Goal: Information Seeking & Learning: Find contact information

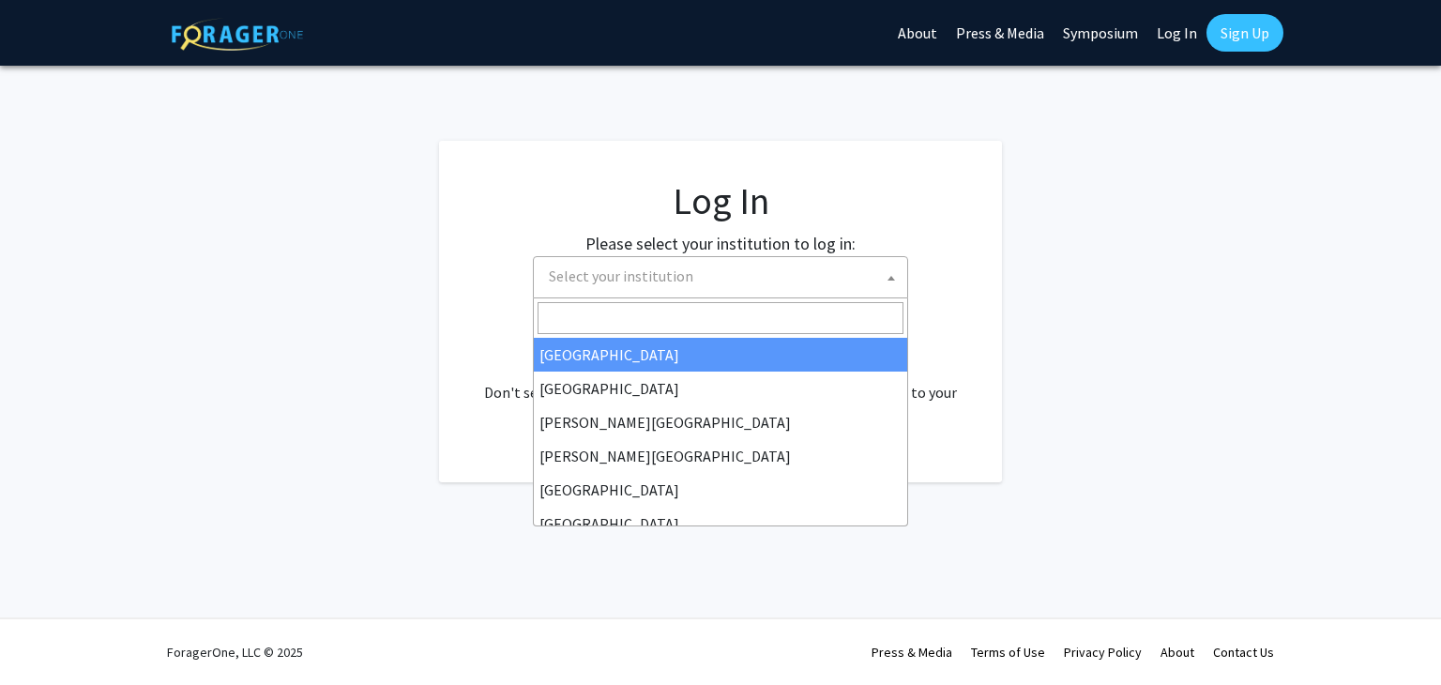
click at [739, 290] on span "Select your institution" at bounding box center [724, 276] width 366 height 38
select select "34"
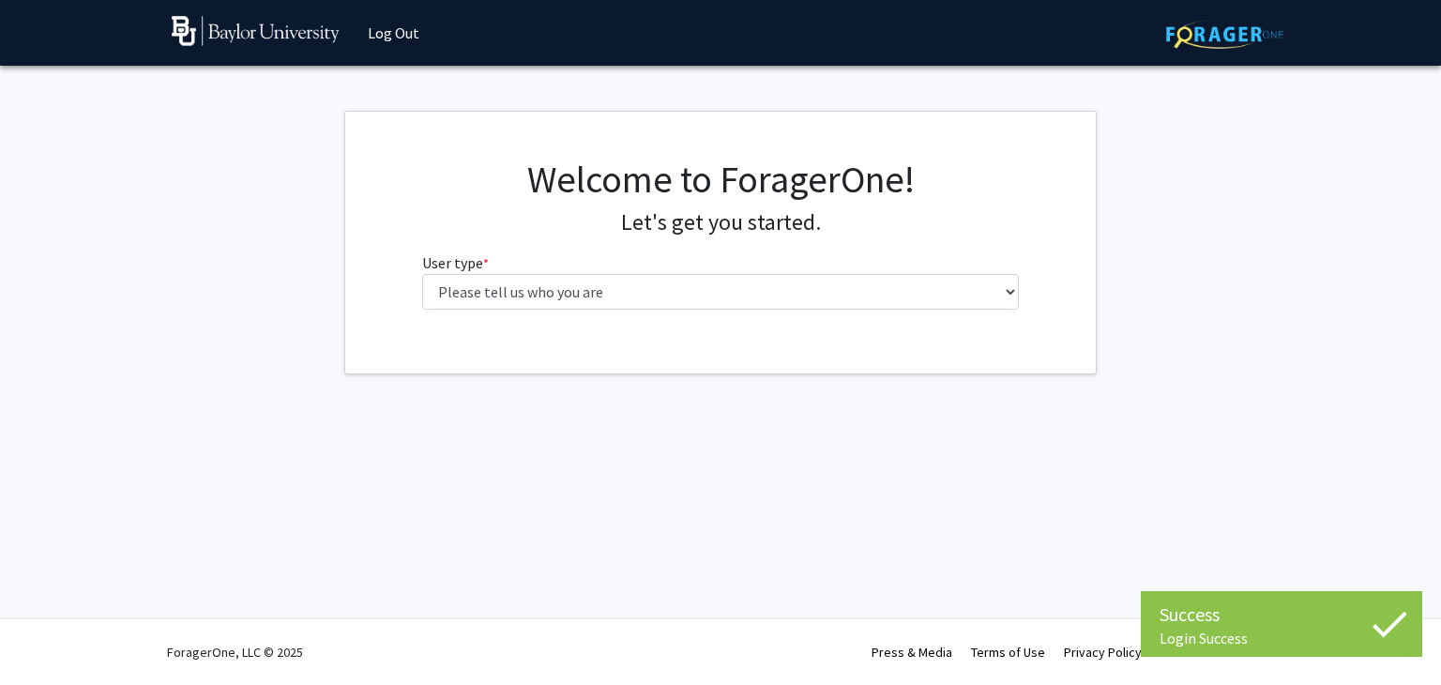
click at [796, 272] on fg-select "User type * required Please tell us who you are Undergraduate Student Master's …" at bounding box center [721, 280] width 598 height 58
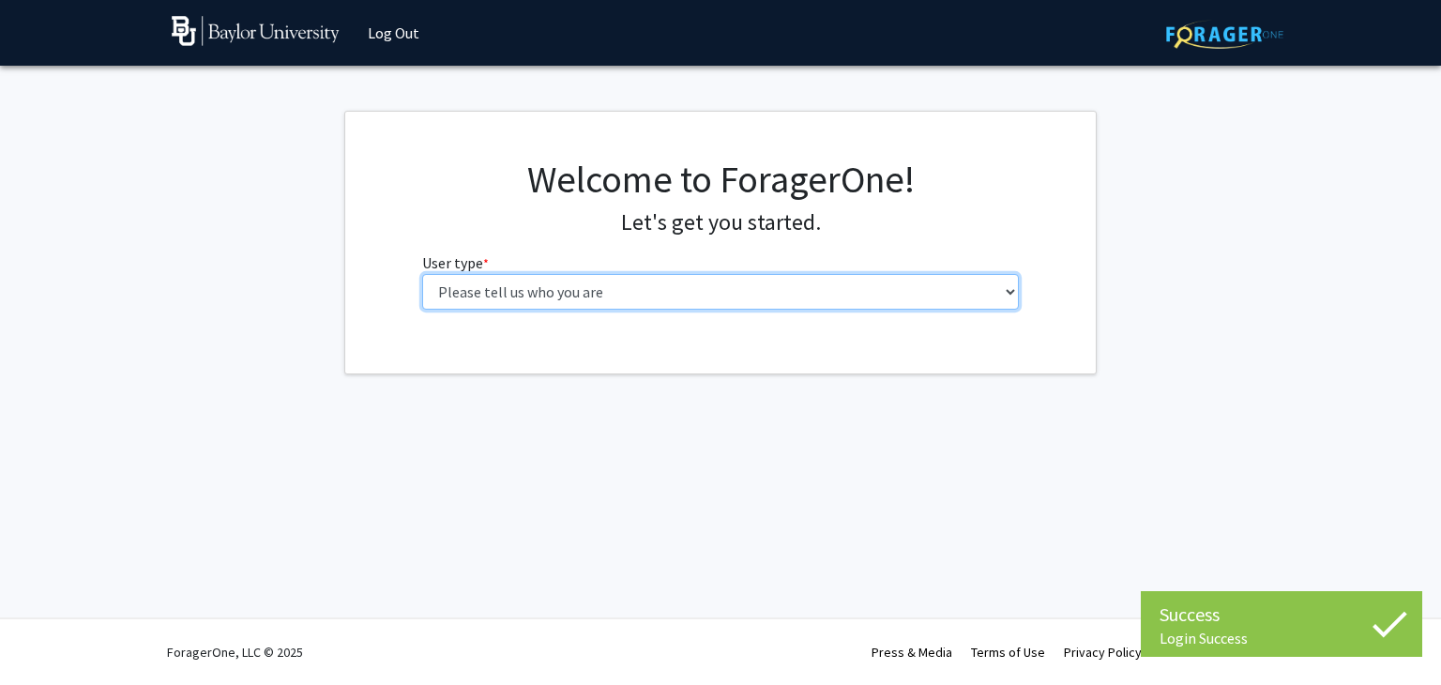
click at [771, 298] on select "Please tell us who you are Undergraduate Student Master's Student Doctoral Cand…" at bounding box center [721, 292] width 598 height 36
select select "1: undergrad"
click at [422, 274] on select "Please tell us who you are Undergraduate Student Master's Student Doctoral Cand…" at bounding box center [721, 292] width 598 height 36
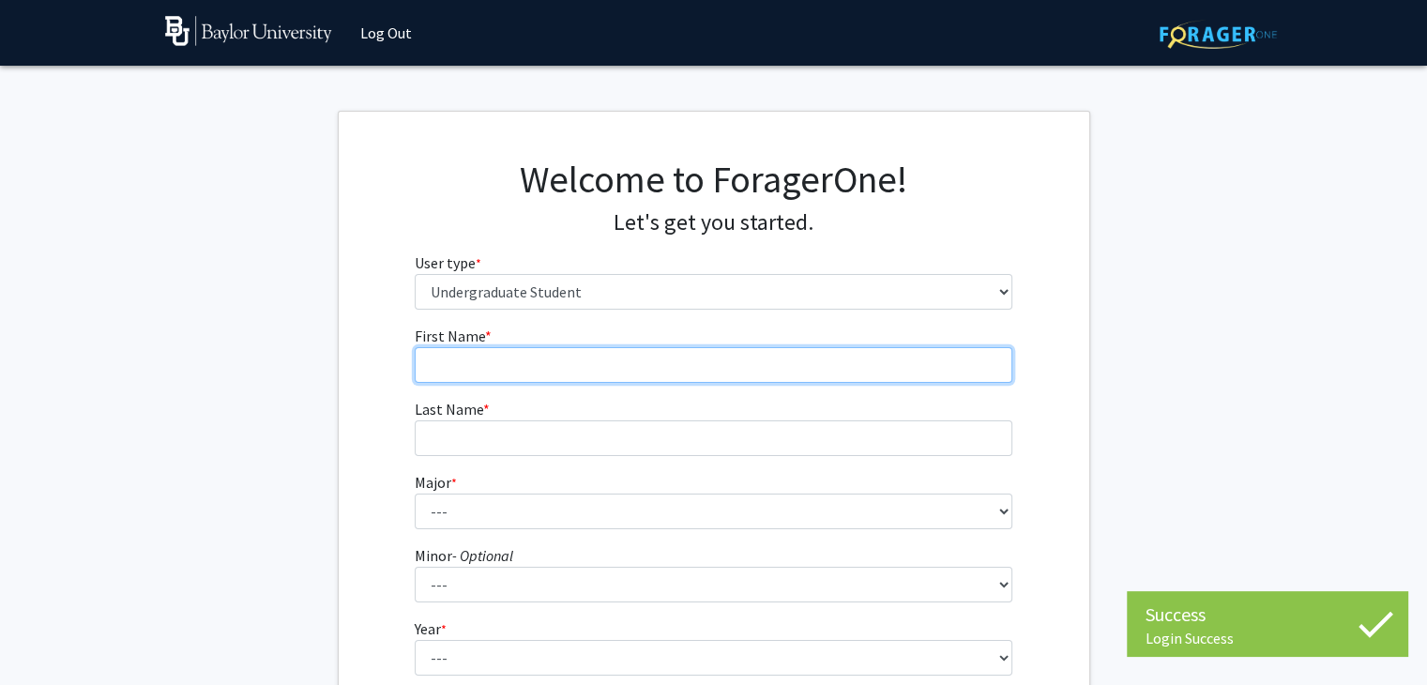
click at [678, 373] on input "First Name * required" at bounding box center [714, 365] width 598 height 36
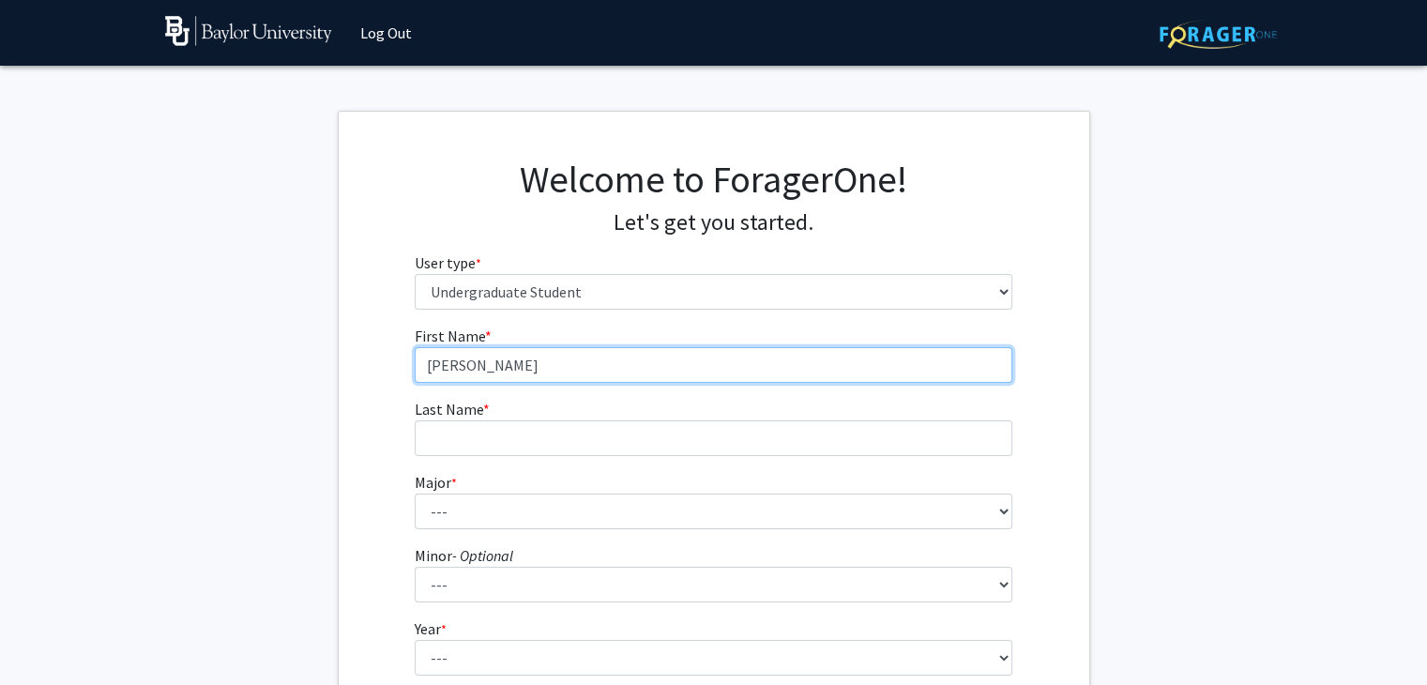
type input "Emma"
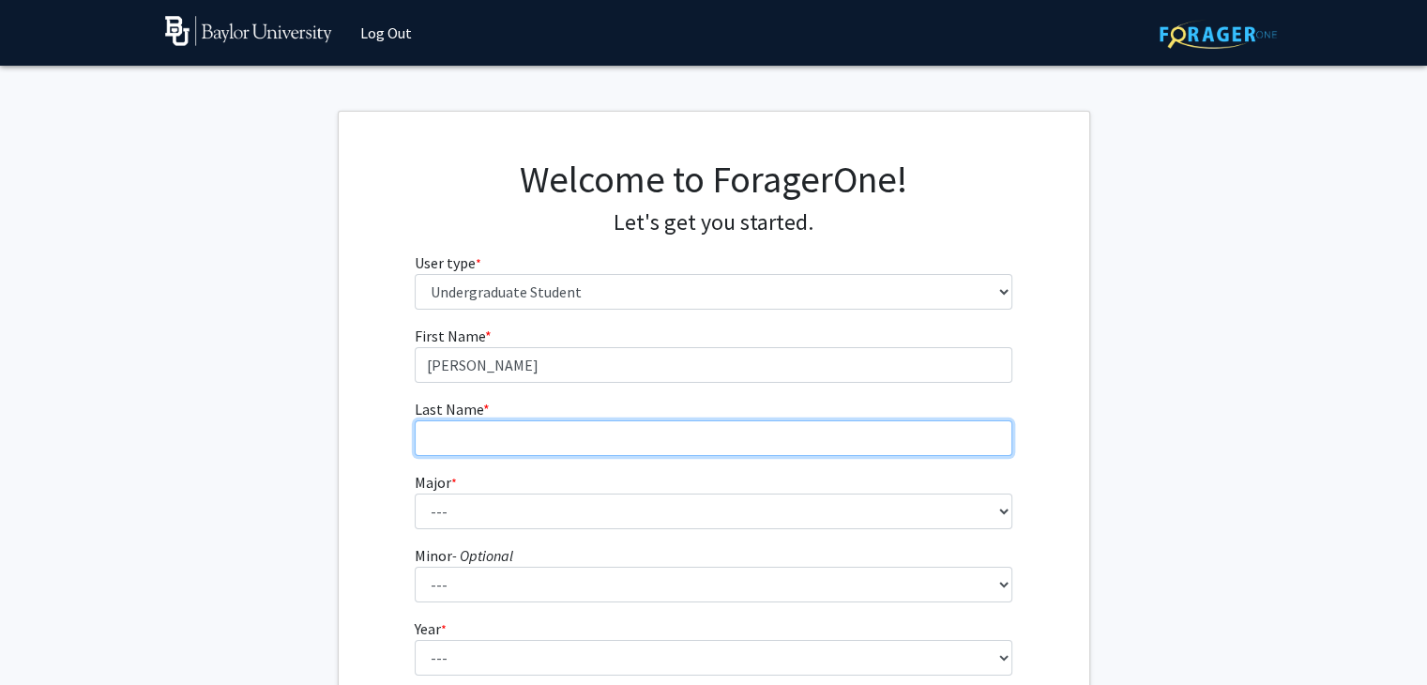
click at [606, 431] on input "Last Name * required" at bounding box center [714, 438] width 598 height 36
type input "Pace"
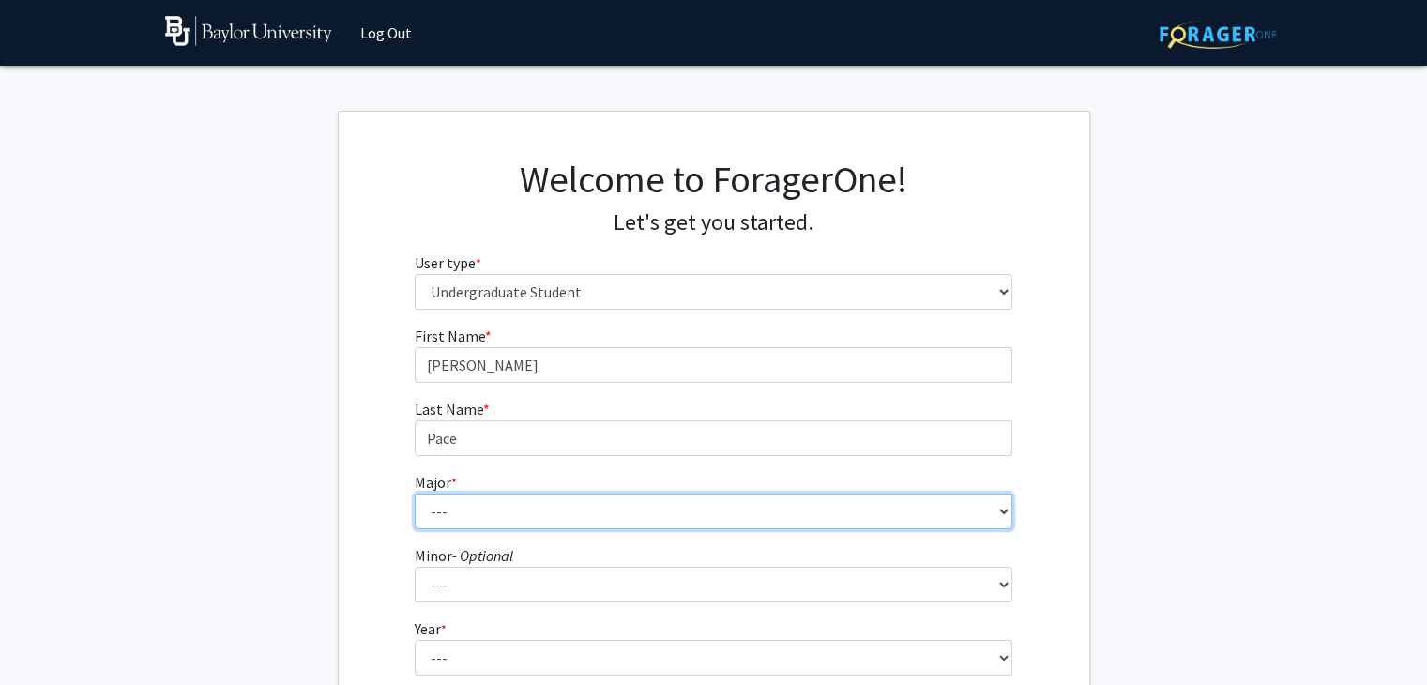
click at [555, 504] on select "--- Accounting American Studies Anthropology Apparel Design & Product Developme…" at bounding box center [714, 511] width 598 height 36
select select "95: 2760"
click at [415, 493] on select "--- Accounting American Studies Anthropology Apparel Design & Product Developme…" at bounding box center [714, 511] width 598 height 36
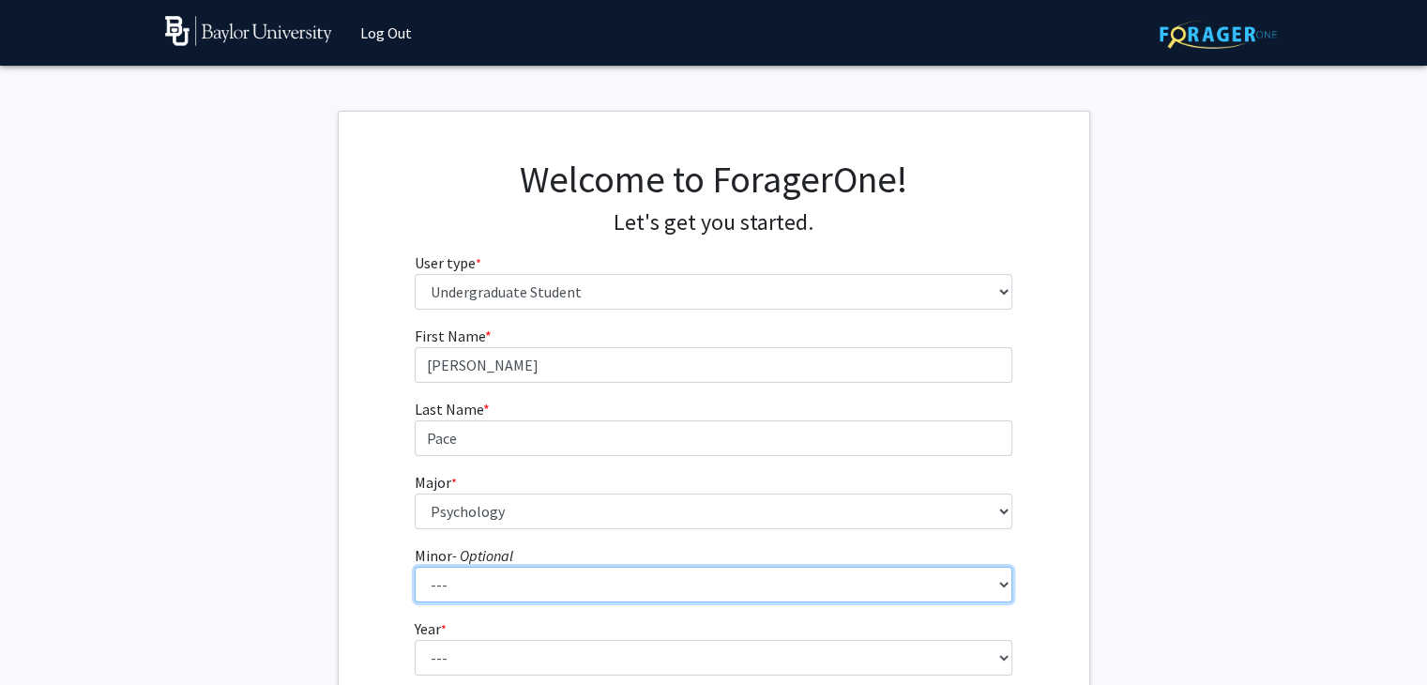
click at [508, 595] on select "--- Advertising American Sign Language American Studies Anthropology Apparel Me…" at bounding box center [714, 585] width 598 height 36
select select "37: 2100"
click at [415, 567] on select "--- Advertising American Sign Language American Studies Anthropology Apparel Me…" at bounding box center [714, 585] width 598 height 36
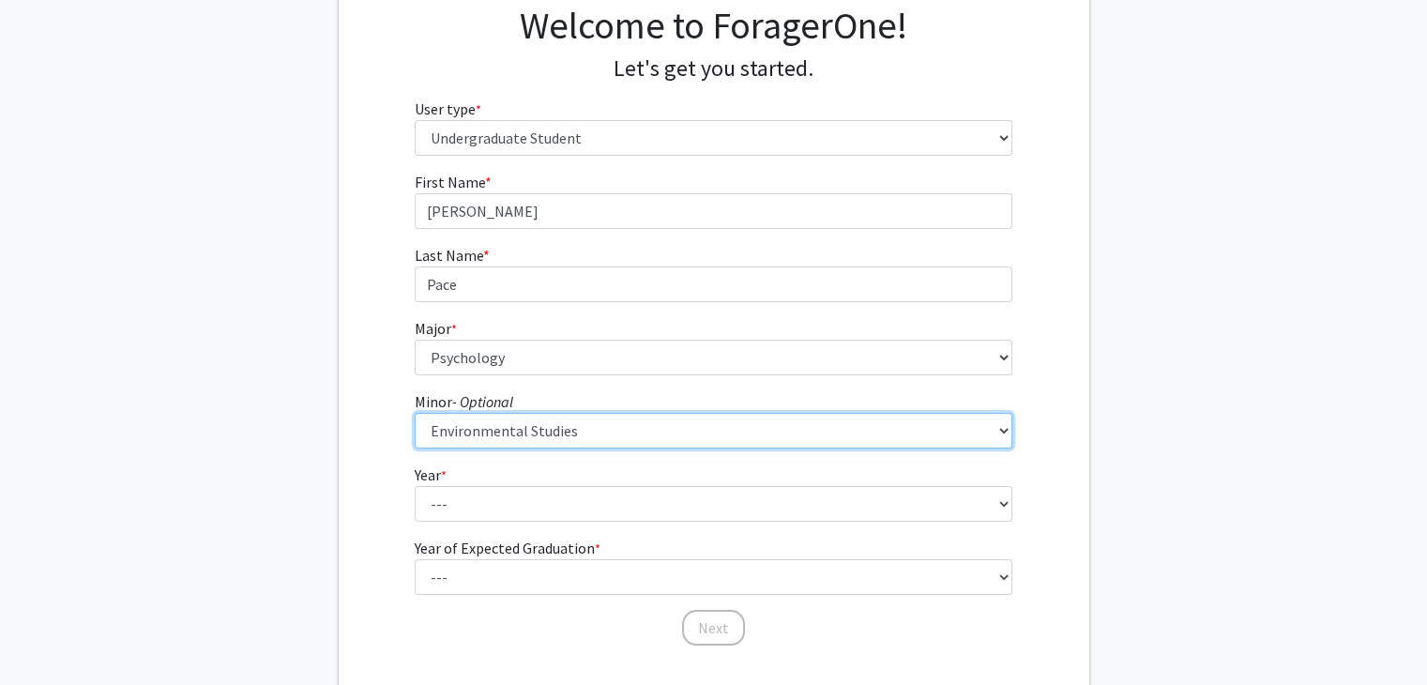
scroll to position [156, 0]
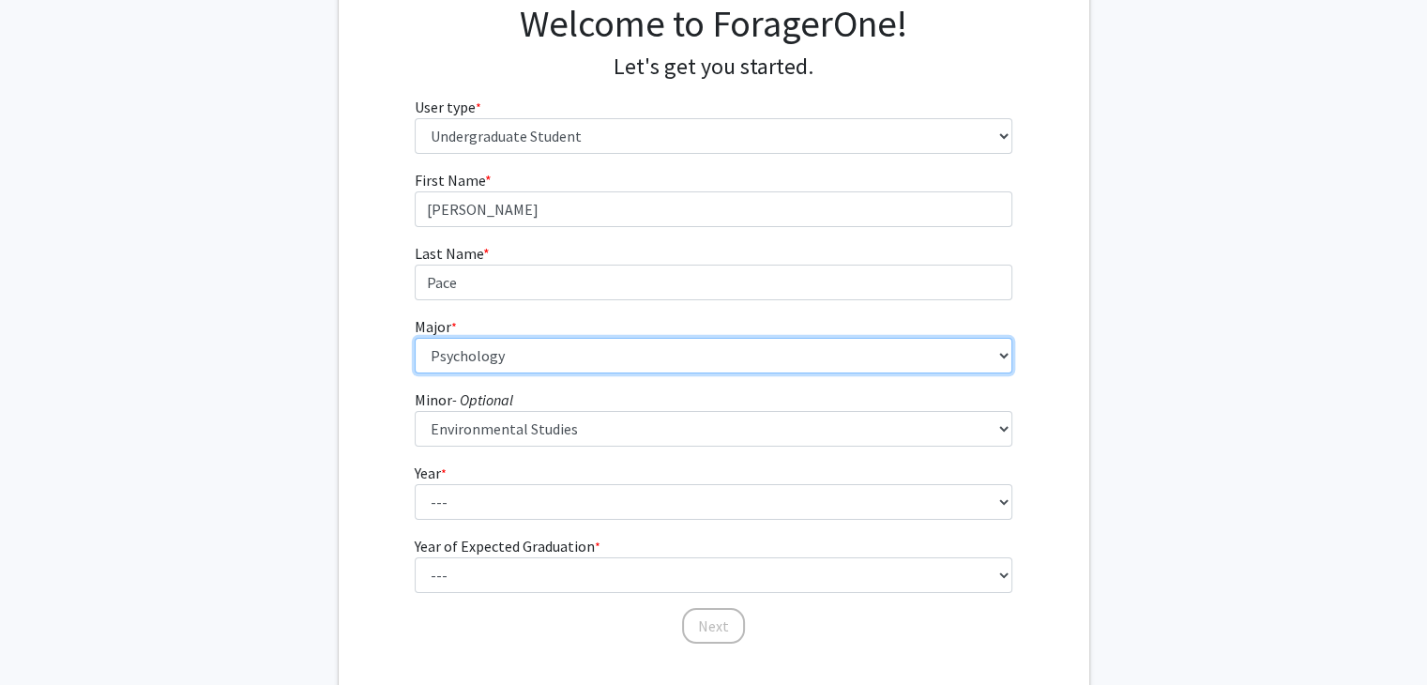
click at [604, 354] on select "--- Accounting American Studies Anthropology Apparel Design & Product Developme…" at bounding box center [714, 356] width 598 height 36
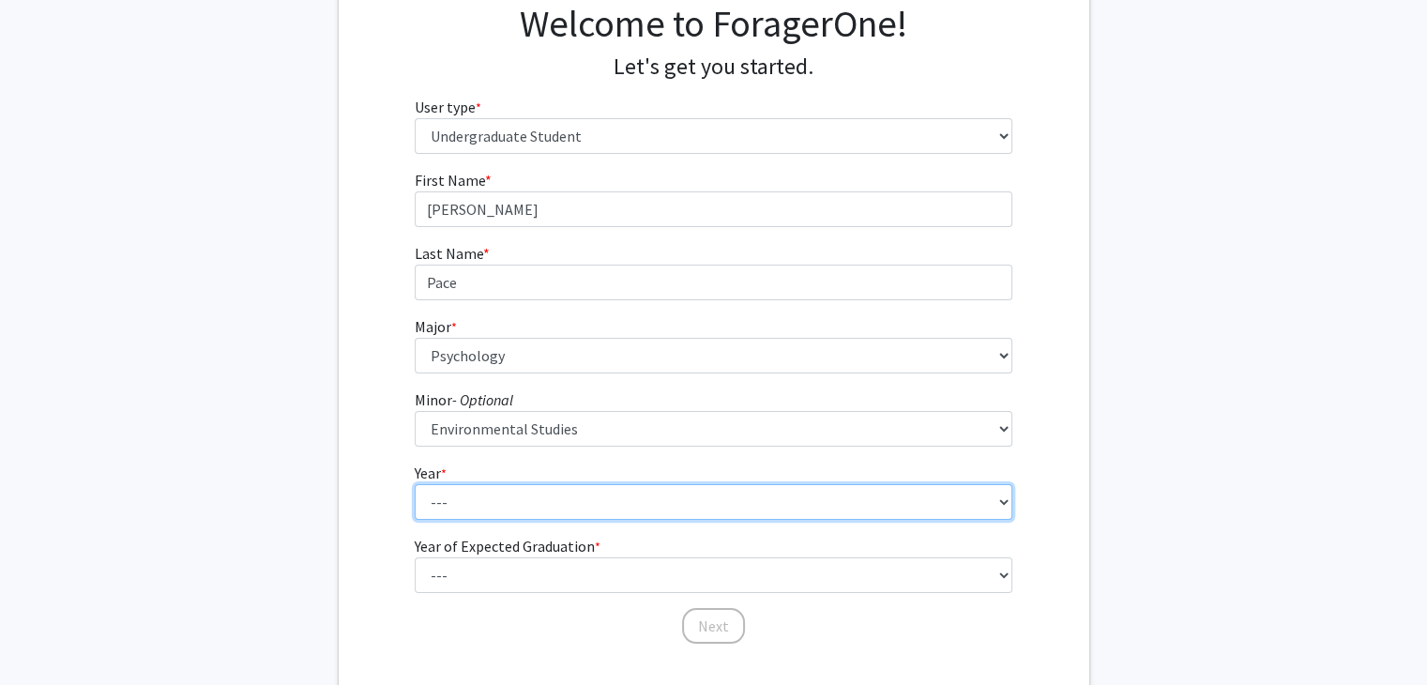
click at [567, 500] on select "--- First-year Sophomore Junior Senior Postbaccalaureate Certificate" at bounding box center [714, 502] width 598 height 36
select select "4: senior"
click at [415, 484] on select "--- First-year Sophomore Junior Senior Postbaccalaureate Certificate" at bounding box center [714, 502] width 598 height 36
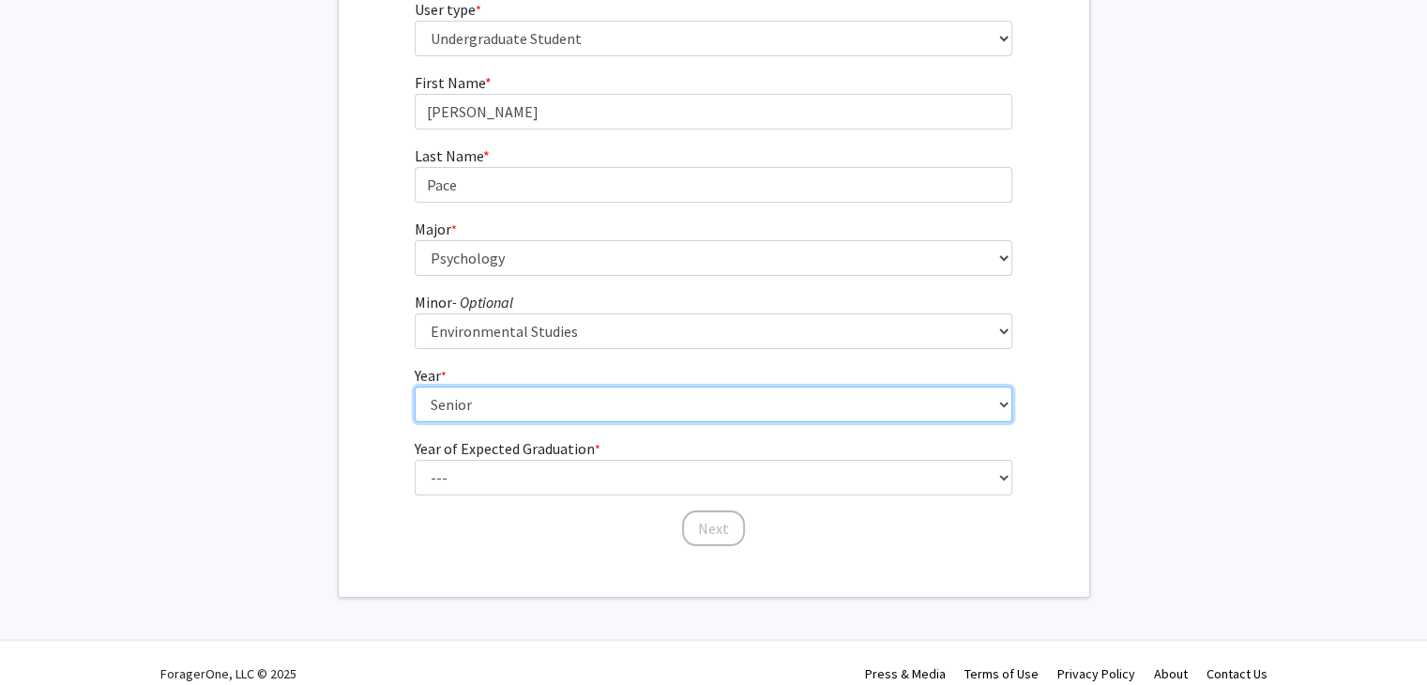
scroll to position [255, 0]
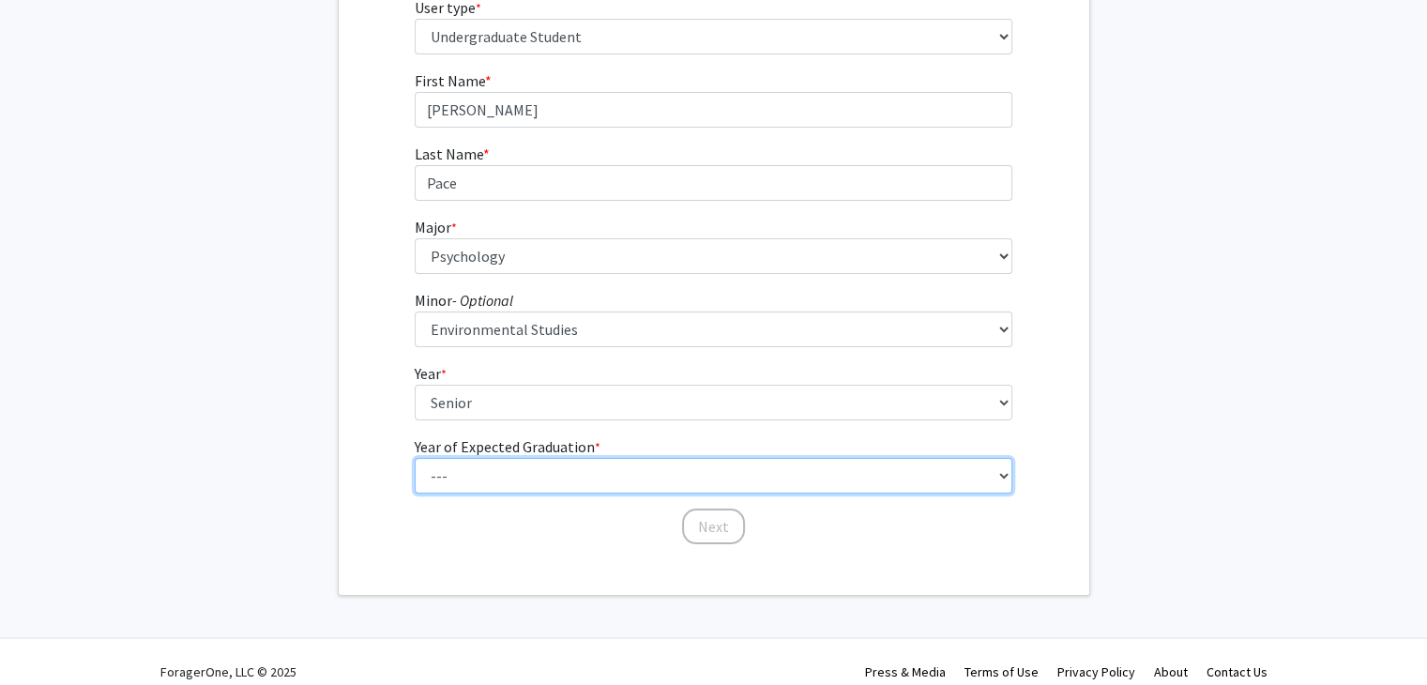
click at [575, 469] on select "--- 2025 2026 2027 2028 2029 2030 2031 2032 2033 2034" at bounding box center [714, 476] width 598 height 36
select select "2: 2026"
click at [415, 458] on select "--- 2025 2026 2027 2028 2029 2030 2031 2032 2033 2034" at bounding box center [714, 476] width 598 height 36
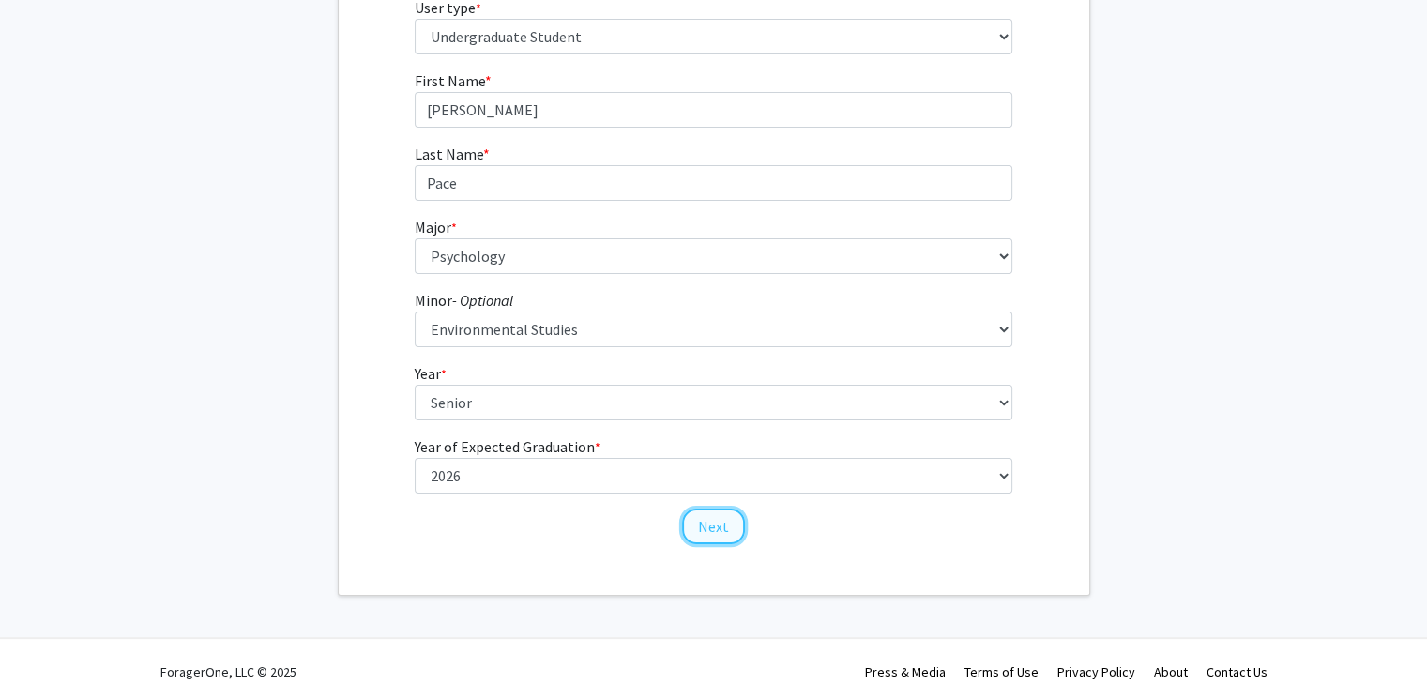
click at [705, 515] on button "Next" at bounding box center [713, 526] width 63 height 36
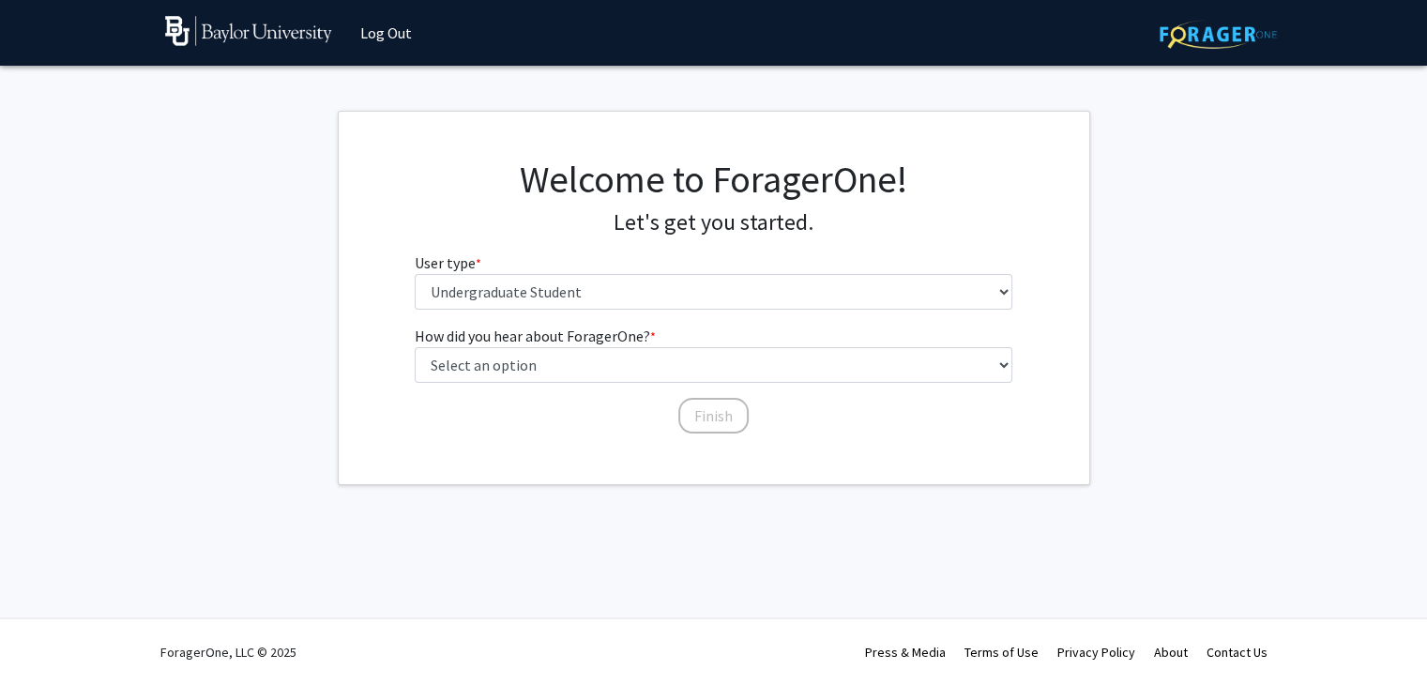
scroll to position [0, 0]
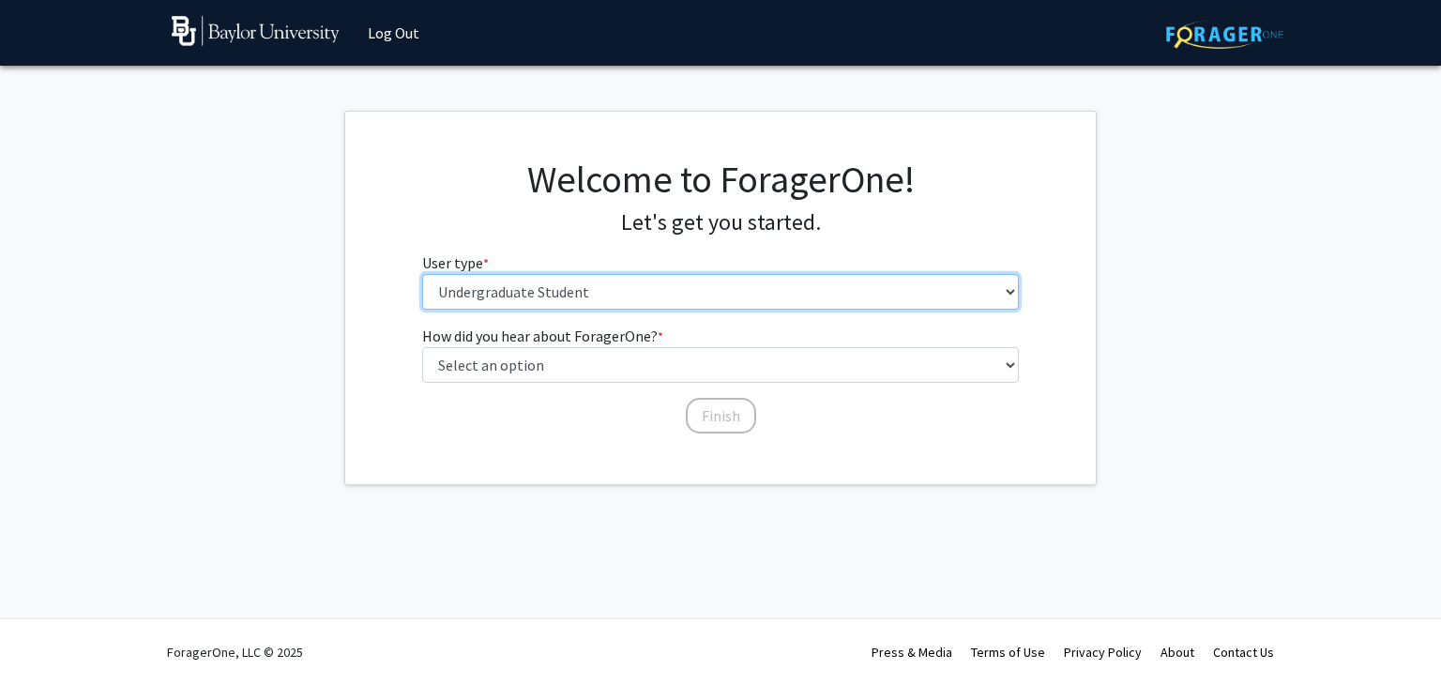
click at [743, 304] on select "Please tell us who you are Undergraduate Student Master's Student Doctoral Cand…" at bounding box center [721, 292] width 598 height 36
click at [422, 274] on select "Please tell us who you are Undergraduate Student Master's Student Doctoral Cand…" at bounding box center [721, 292] width 598 height 36
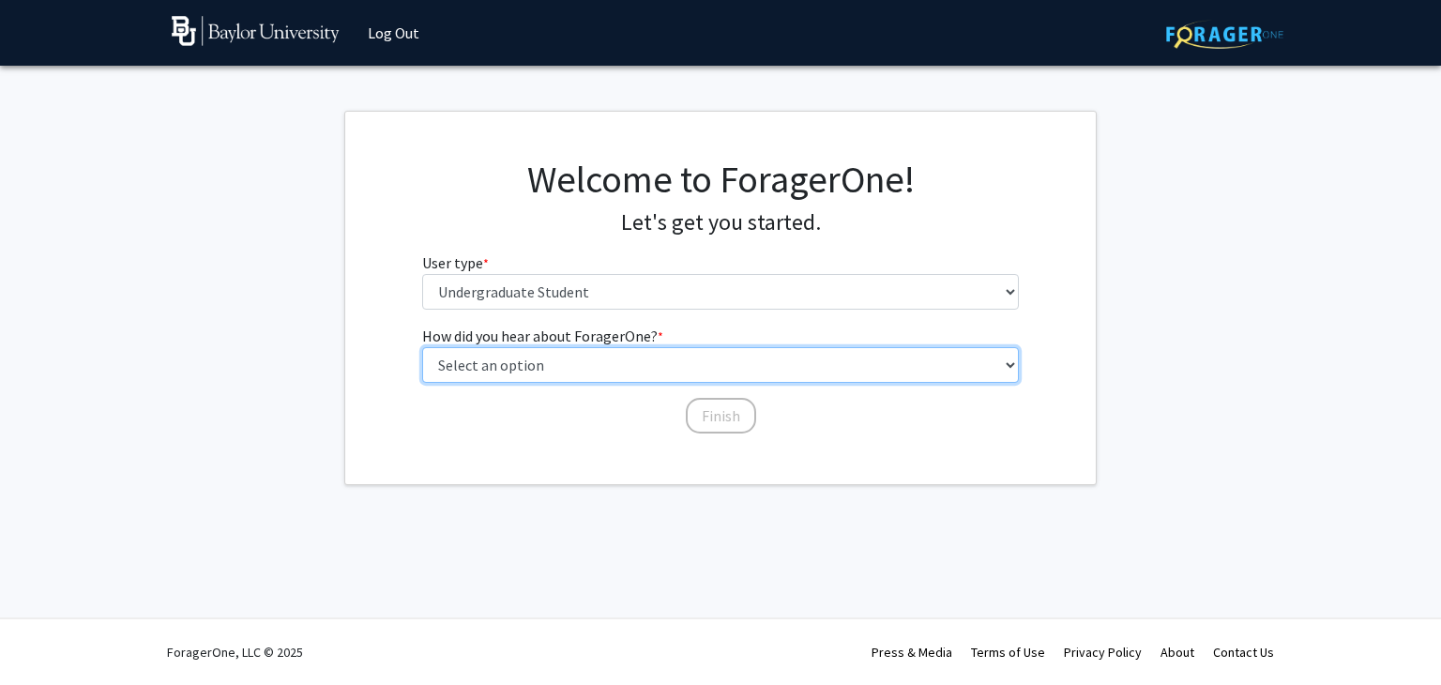
click at [675, 367] on select "Select an option Peer/student recommendation Faculty/staff recommendation Unive…" at bounding box center [721, 365] width 598 height 36
select select "3: university_website"
click at [422, 347] on select "Select an option Peer/student recommendation Faculty/staff recommendation Unive…" at bounding box center [721, 365] width 598 height 36
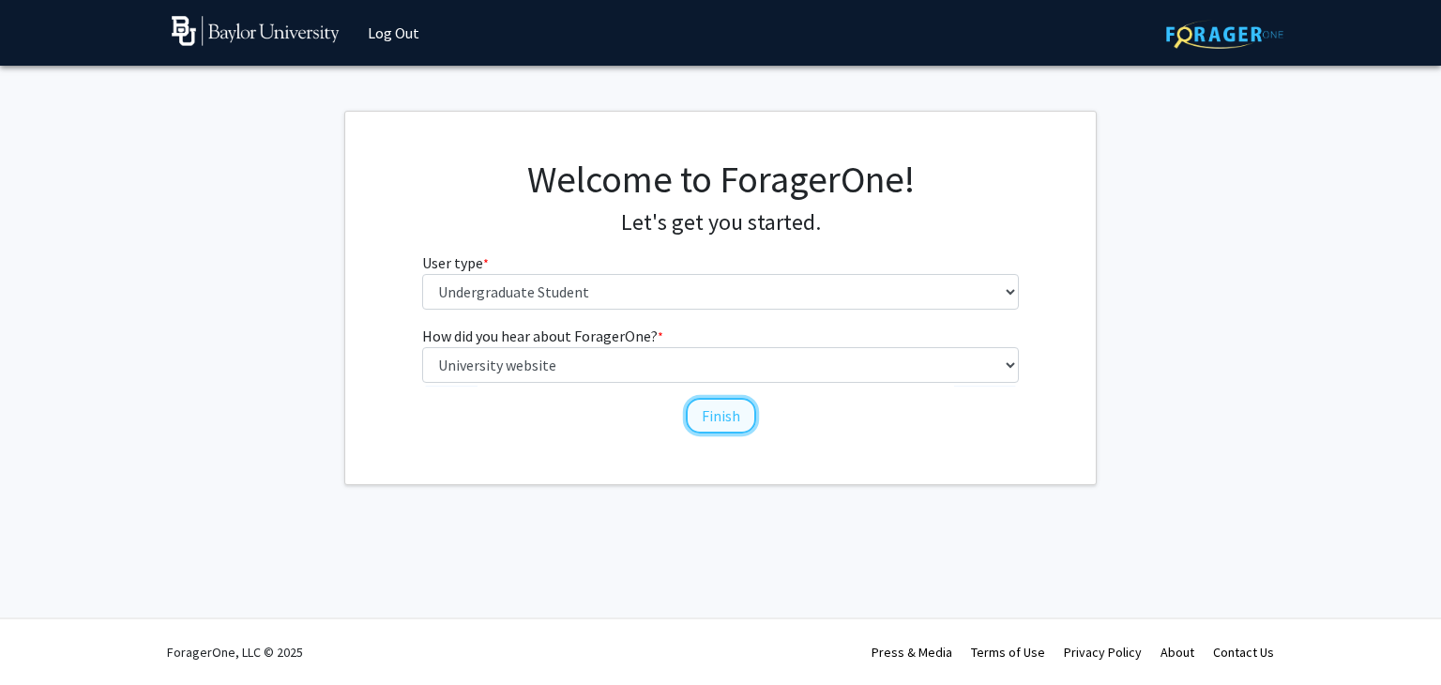
click at [706, 406] on button "Finish" at bounding box center [721, 416] width 70 height 36
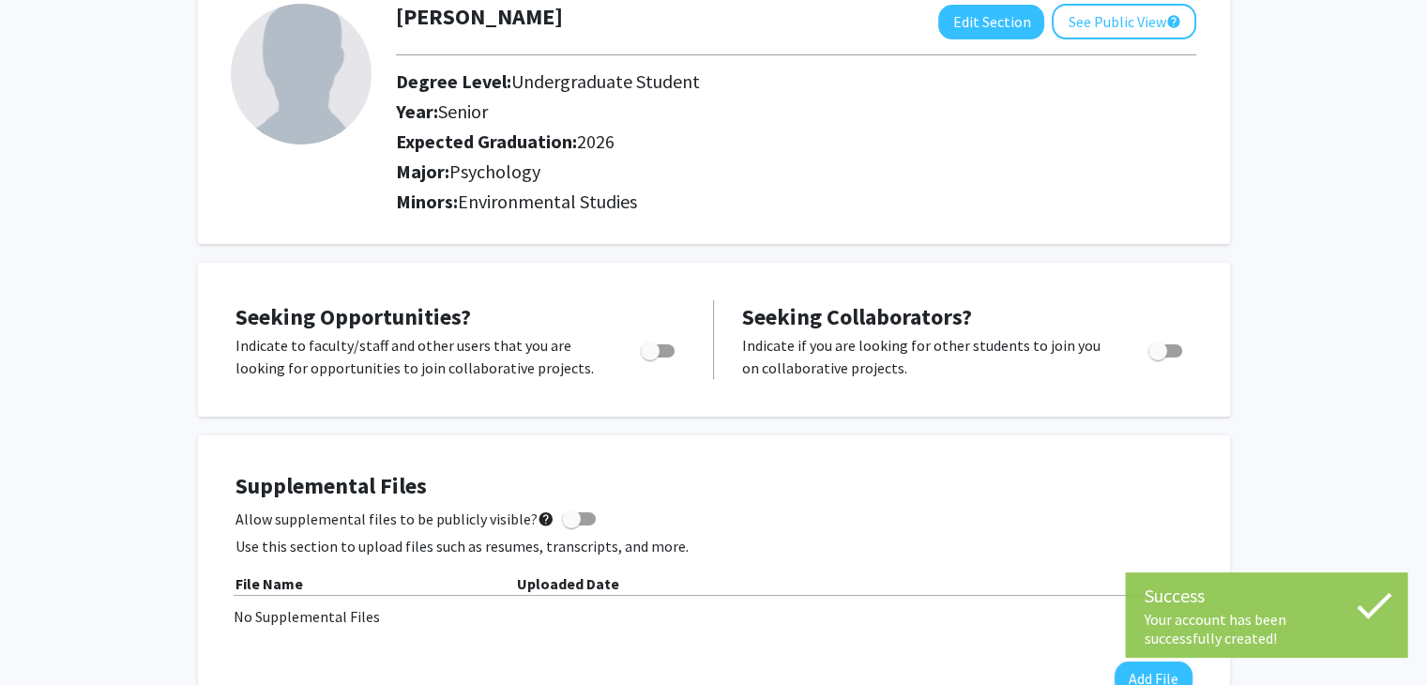
scroll to position [66, 0]
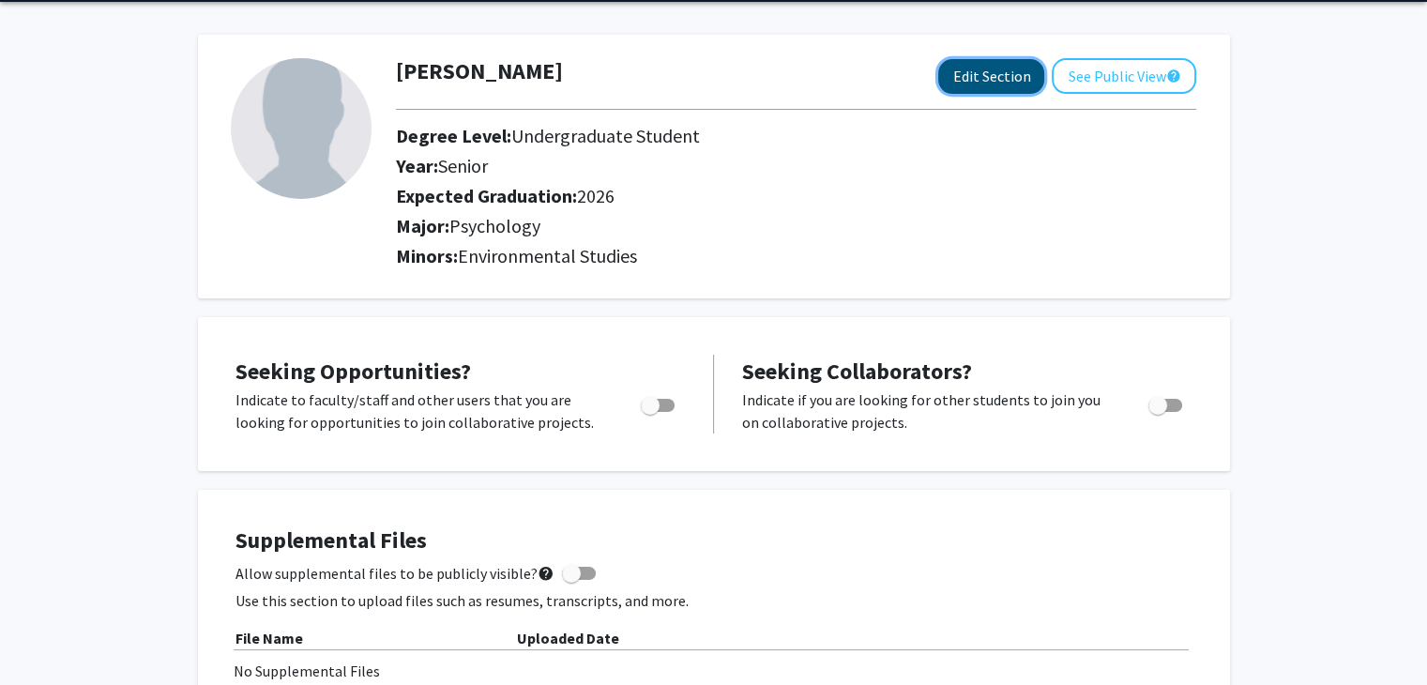
click at [979, 77] on button "Edit Section" at bounding box center [991, 76] width 106 height 35
select select "senior"
select select "2026"
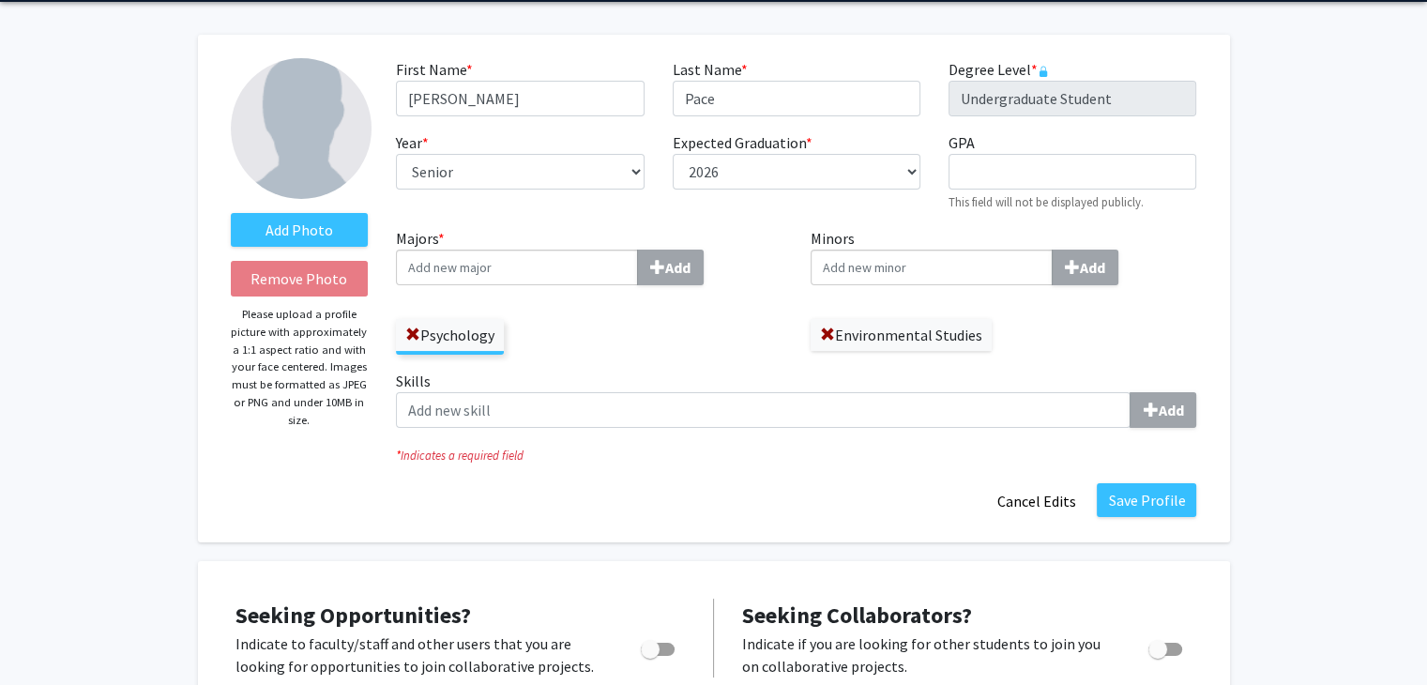
click at [581, 270] on input "Majors * Add" at bounding box center [517, 268] width 242 height 36
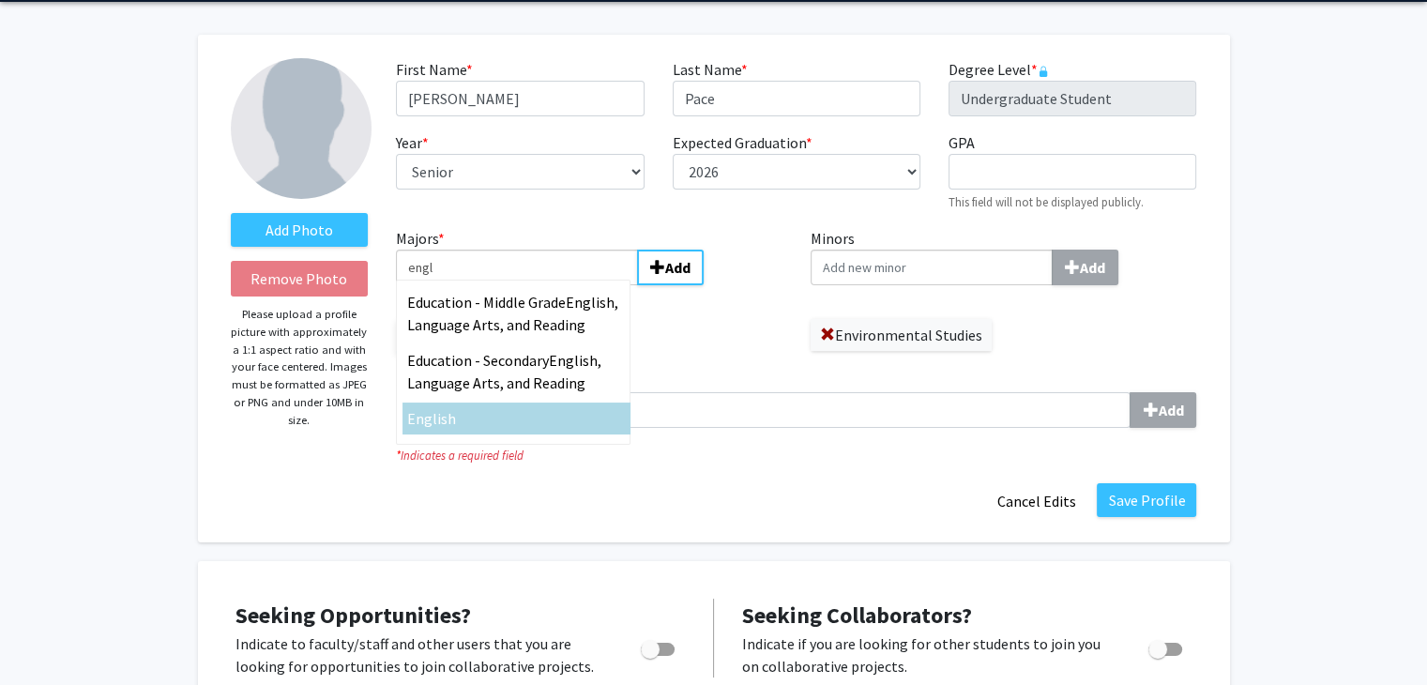
type input "engl"
click at [559, 415] on div "Engl ish" at bounding box center [516, 418] width 219 height 23
click at [559, 285] on input "engl" at bounding box center [517, 268] width 242 height 36
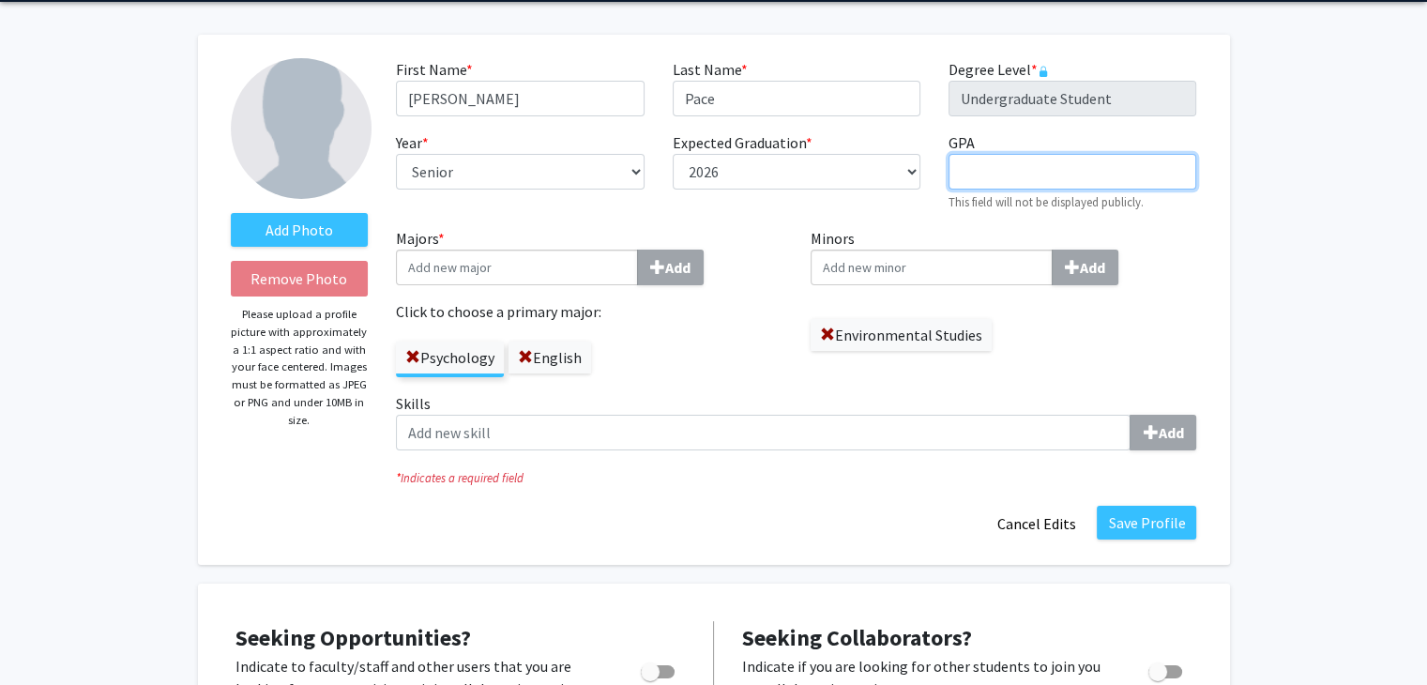
click at [1032, 157] on input "GPA required" at bounding box center [1073, 172] width 248 height 36
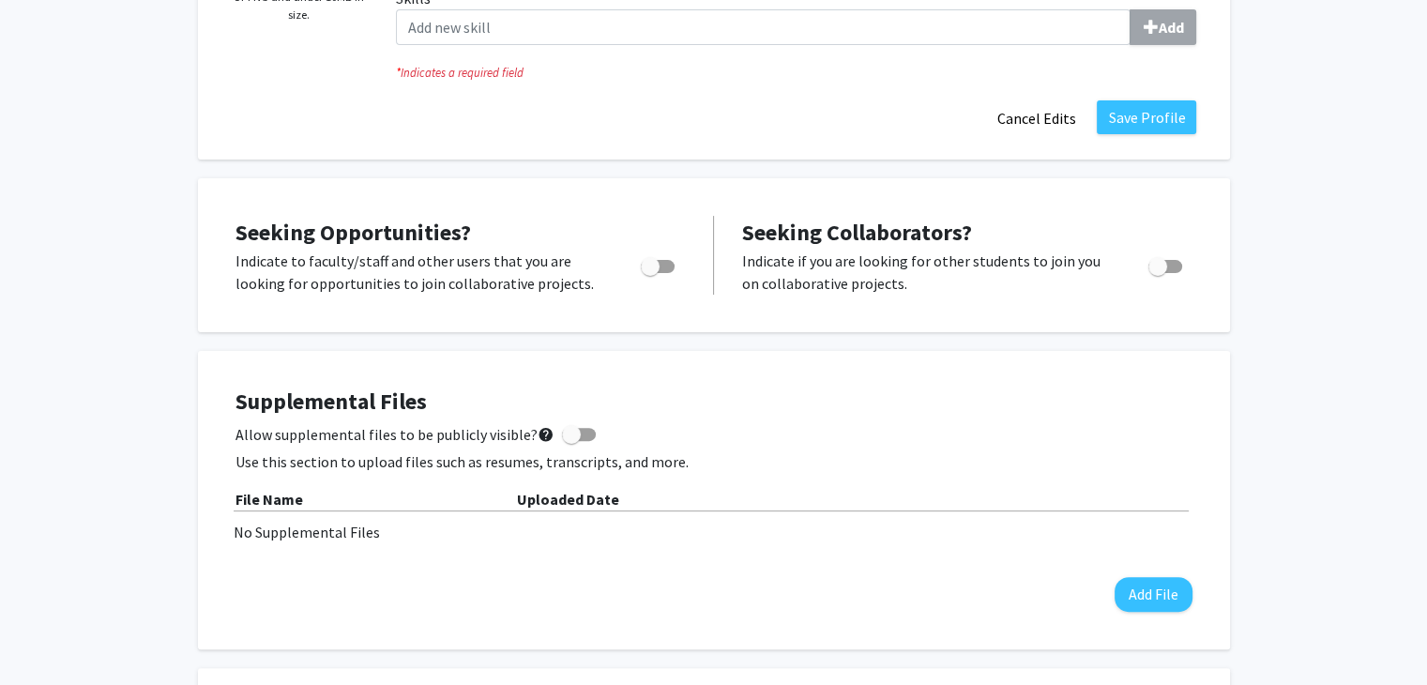
scroll to position [447, 0]
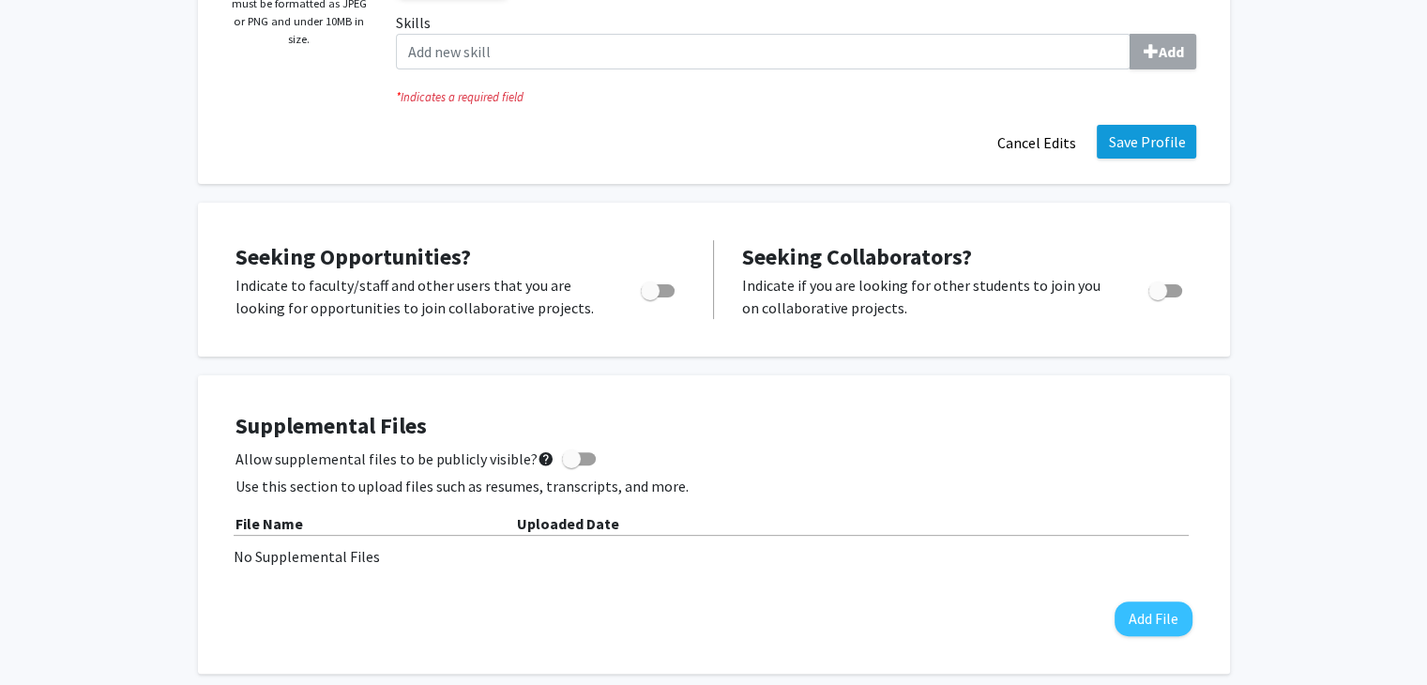
type input "3.93"
click at [1168, 144] on button "Save Profile" at bounding box center [1146, 142] width 99 height 34
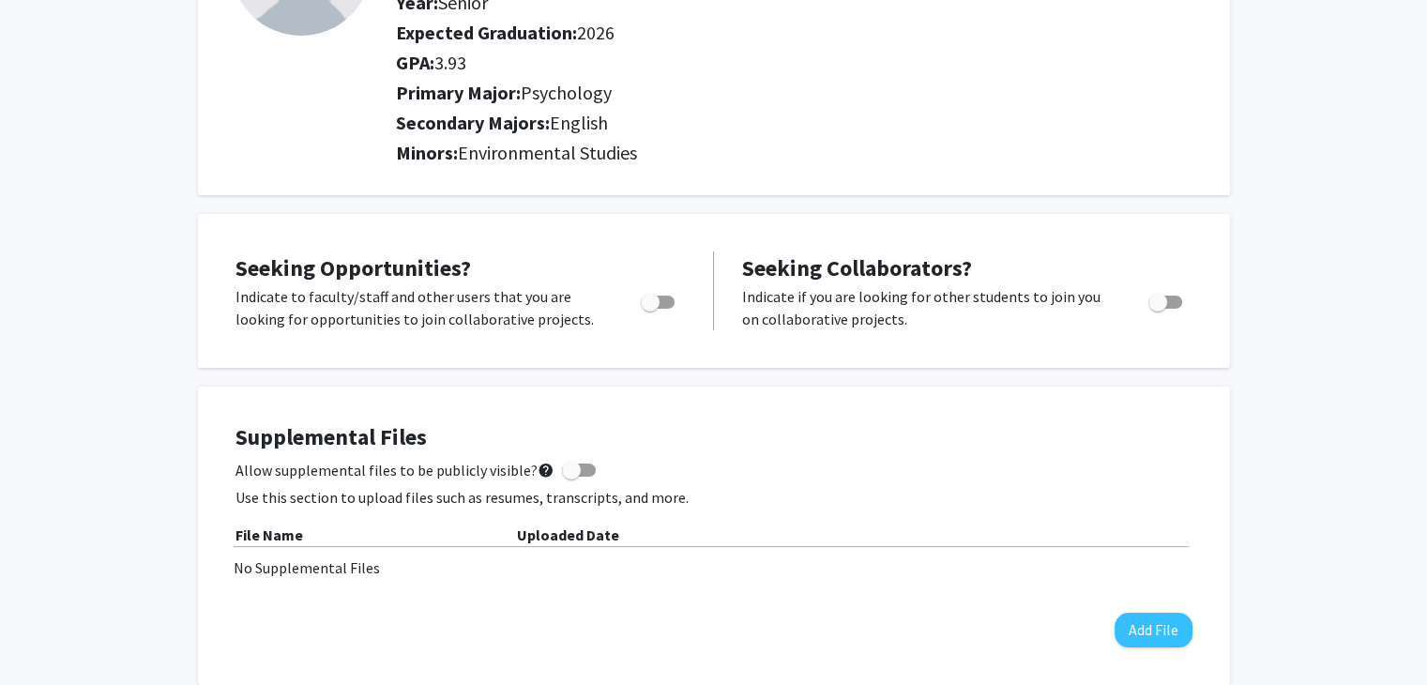
scroll to position [223, 0]
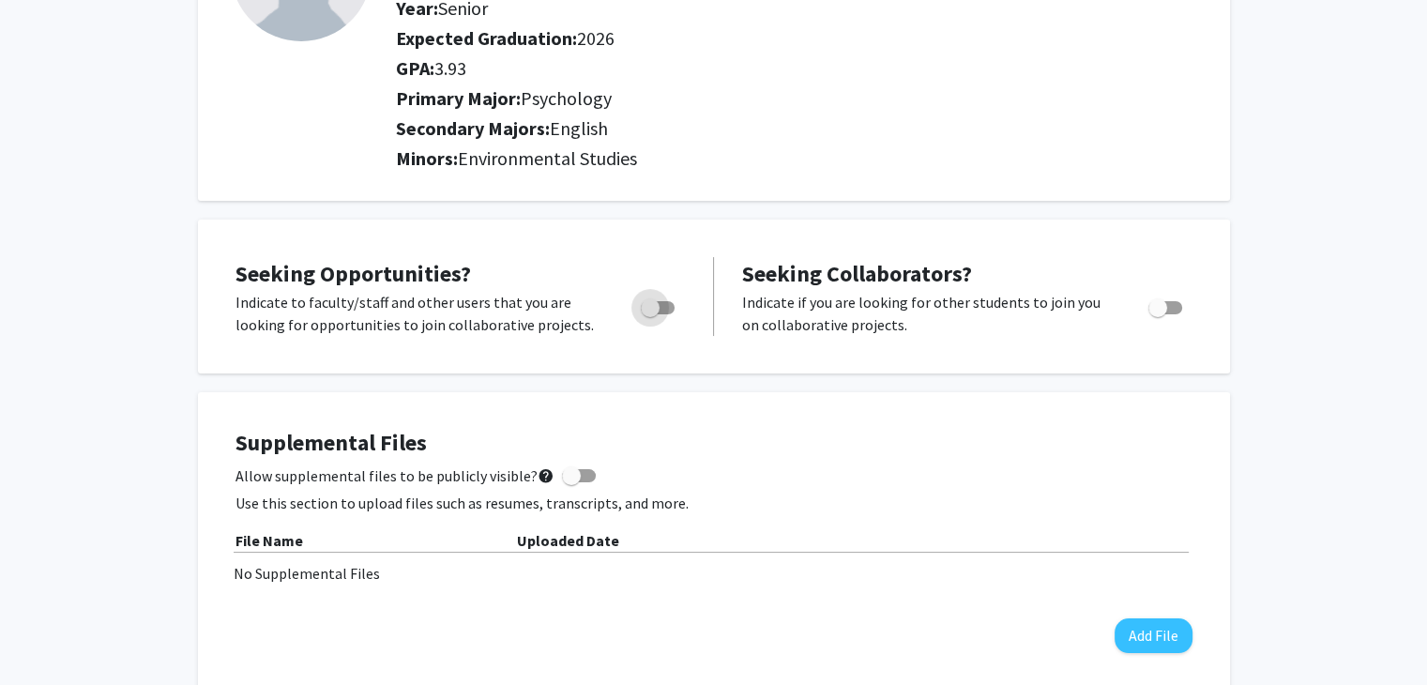
click at [672, 302] on span "Toggle" at bounding box center [658, 307] width 34 height 13
click at [650, 314] on input "Are you actively seeking opportunities?" at bounding box center [649, 314] width 1 height 1
checkbox input "true"
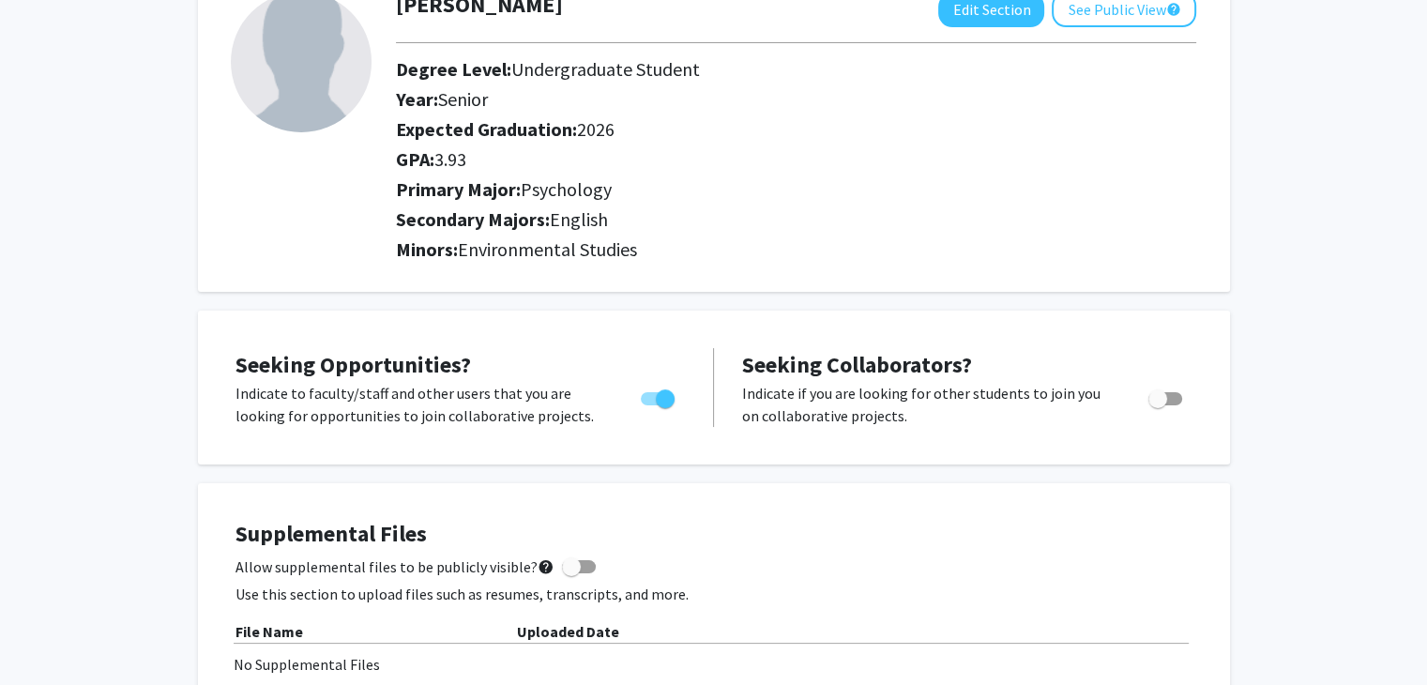
scroll to position [0, 0]
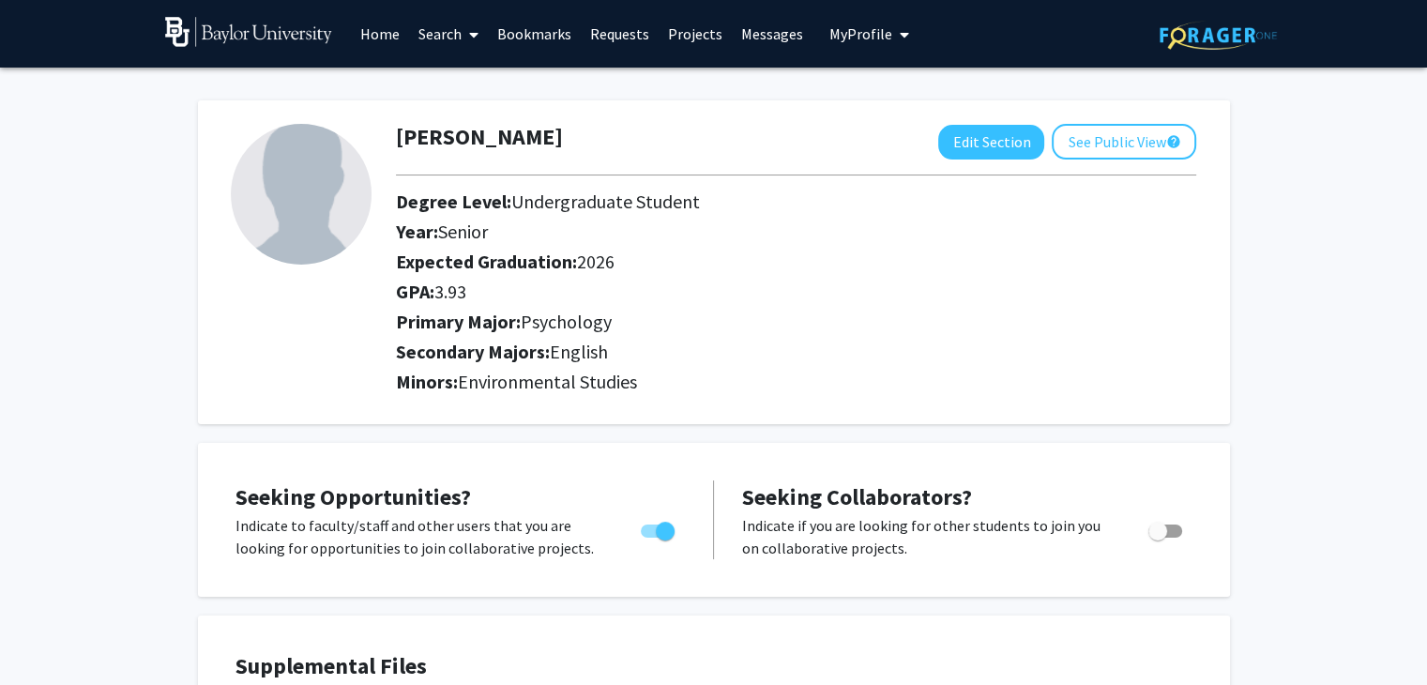
click at [685, 22] on link "Projects" at bounding box center [695, 34] width 73 height 66
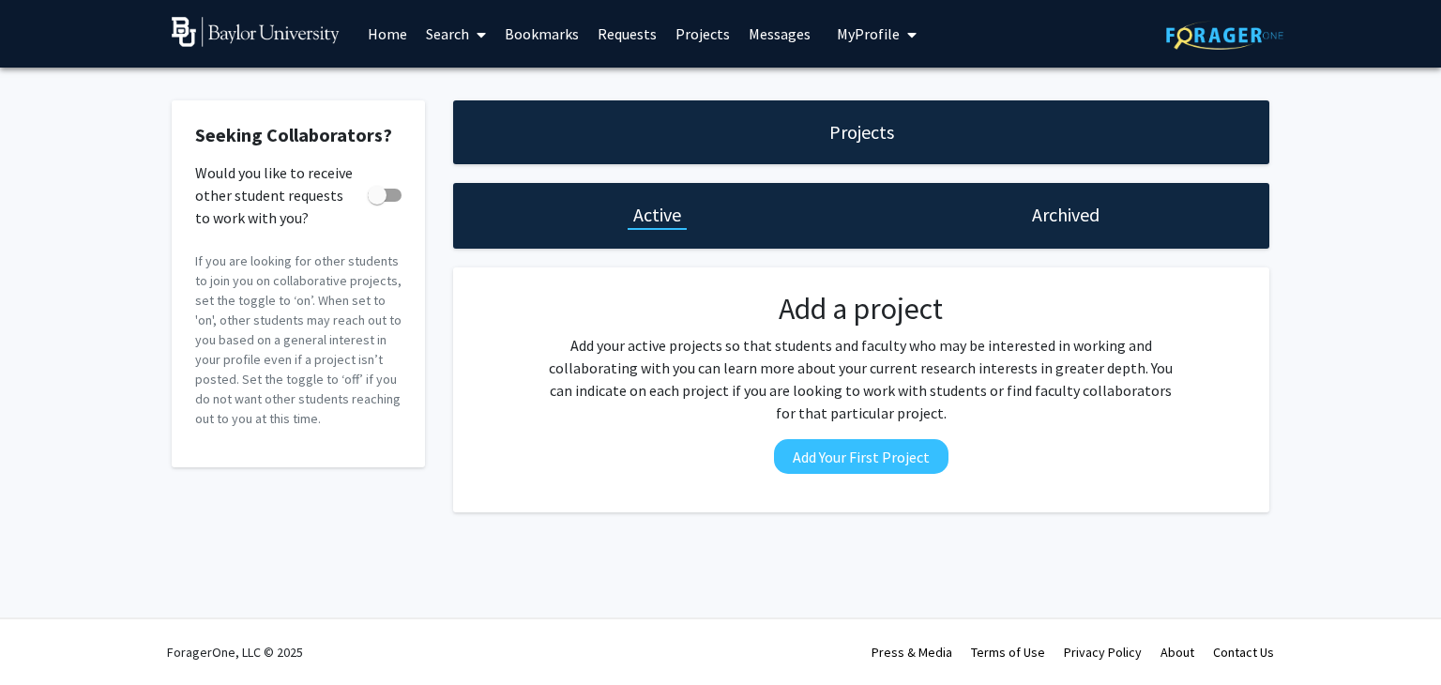
click at [458, 38] on link "Search" at bounding box center [456, 34] width 79 height 66
click at [499, 86] on span "Faculty/Staff" at bounding box center [486, 87] width 138 height 38
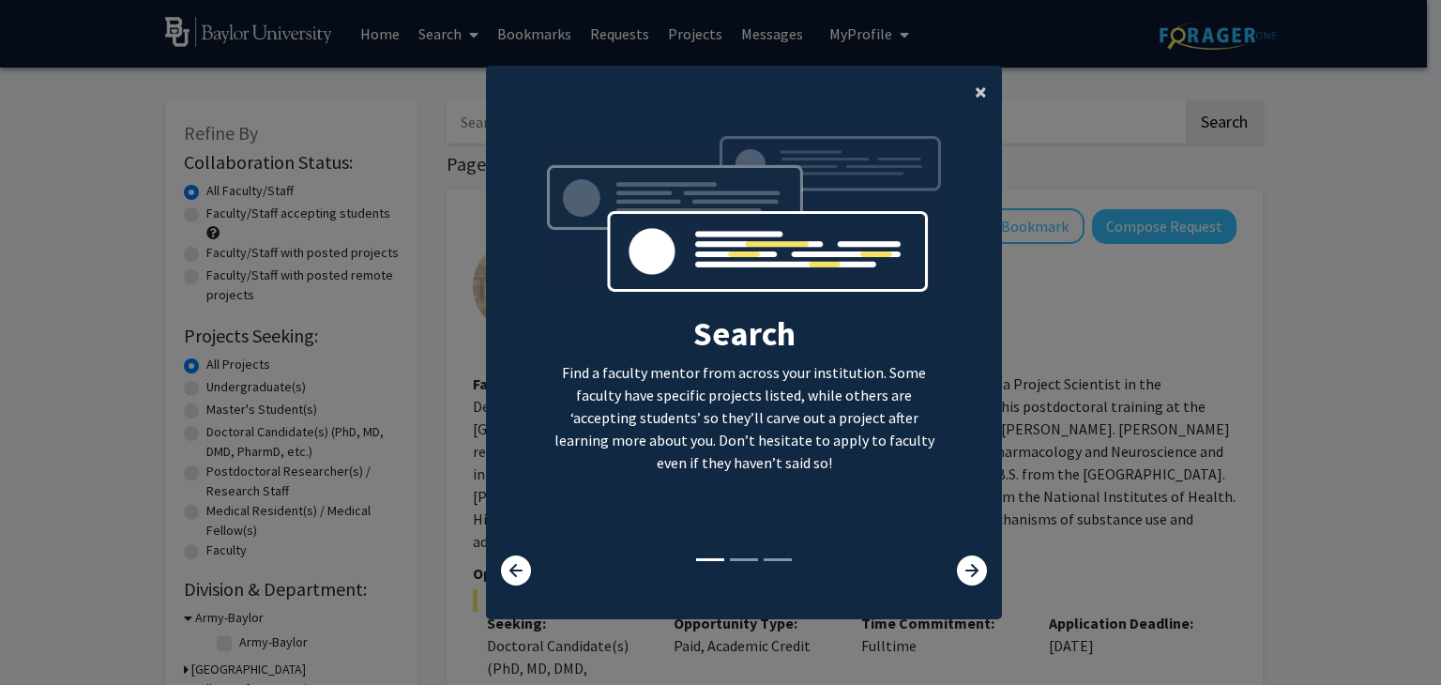
click at [966, 97] on button "×" at bounding box center [981, 92] width 42 height 53
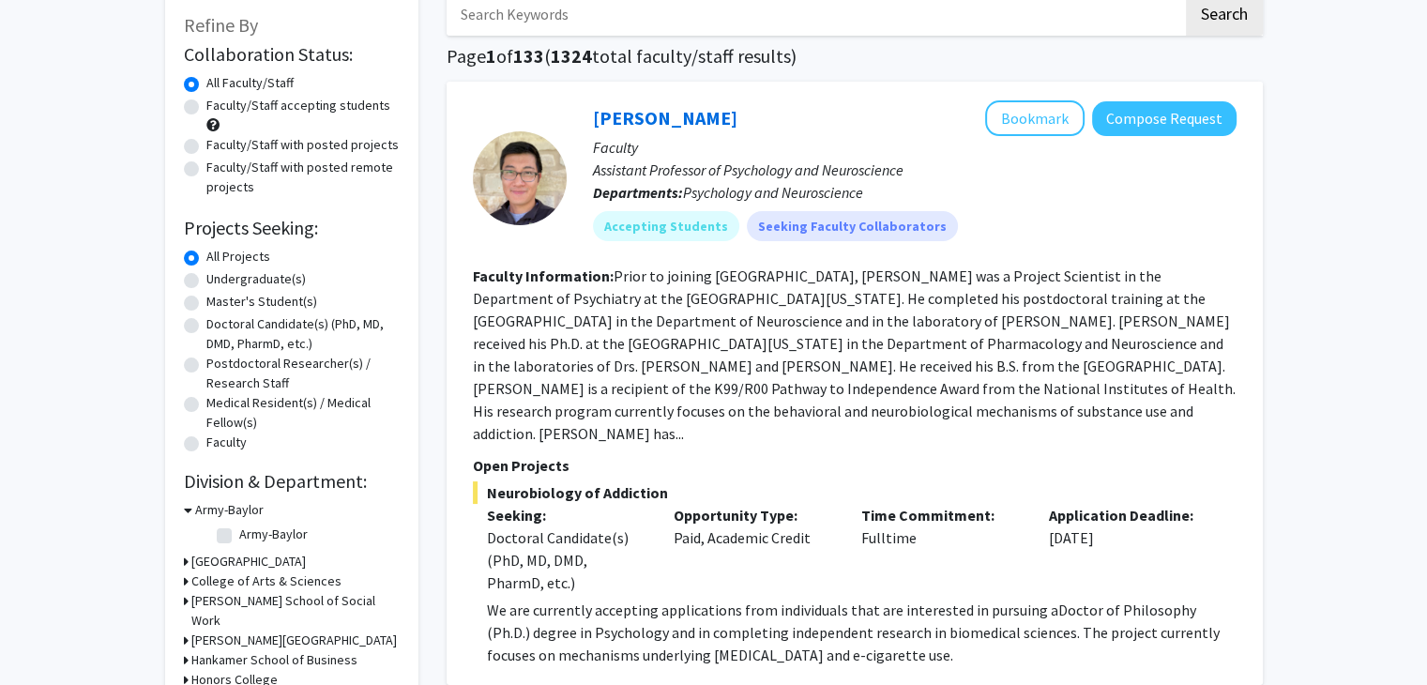
scroll to position [109, 0]
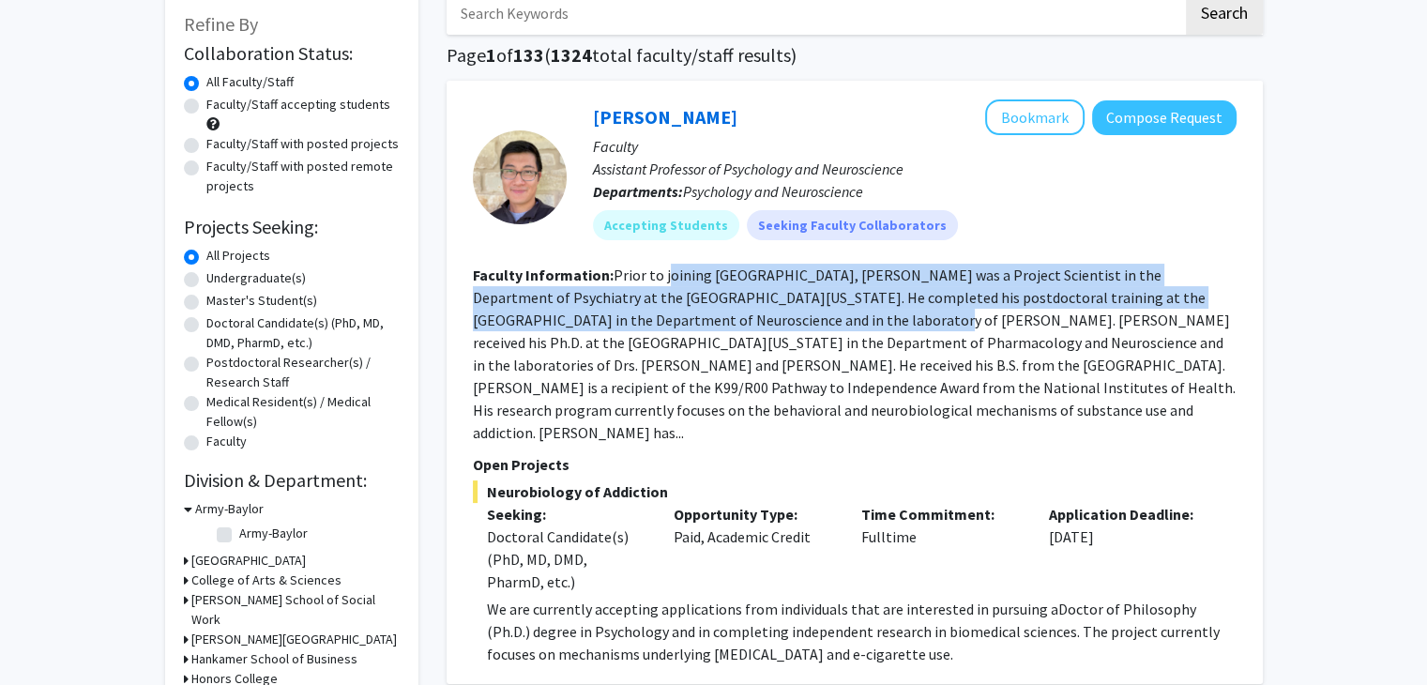
drag, startPoint x: 664, startPoint y: 274, endPoint x: 691, endPoint y: 320, distance: 53.4
click at [691, 320] on fg-read-more "Prior to joining Baylor University, Dr. Nguyen was a Project Scientist in the D…" at bounding box center [854, 354] width 763 height 176
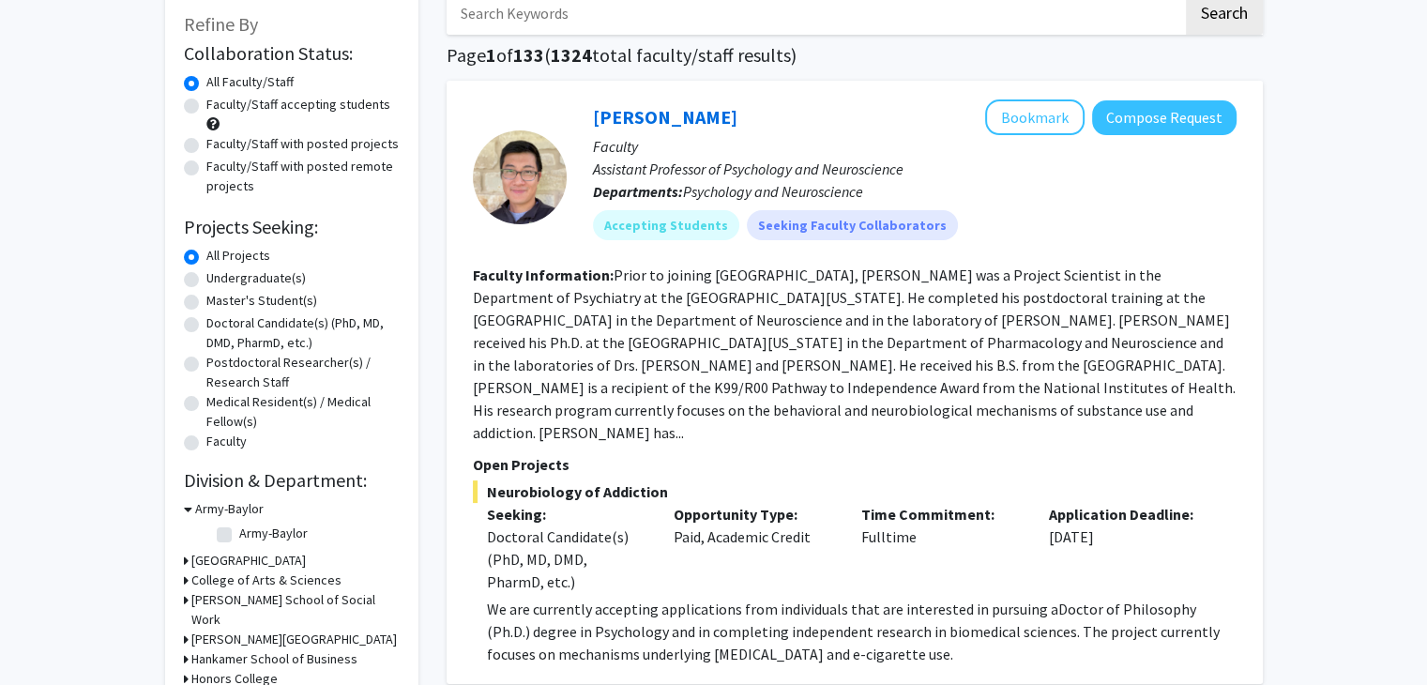
click at [830, 368] on fg-read-more "Prior to joining Baylor University, Dr. Nguyen was a Project Scientist in the D…" at bounding box center [854, 354] width 763 height 176
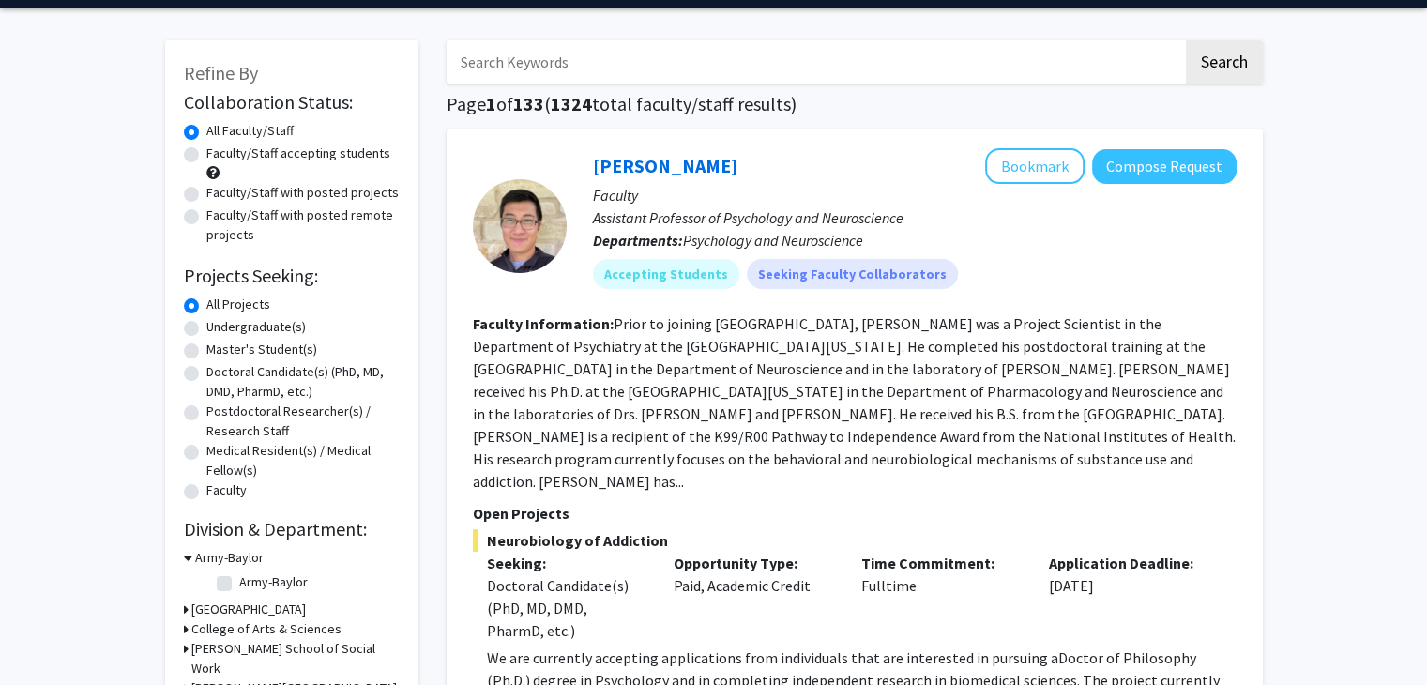
scroll to position [59, 0]
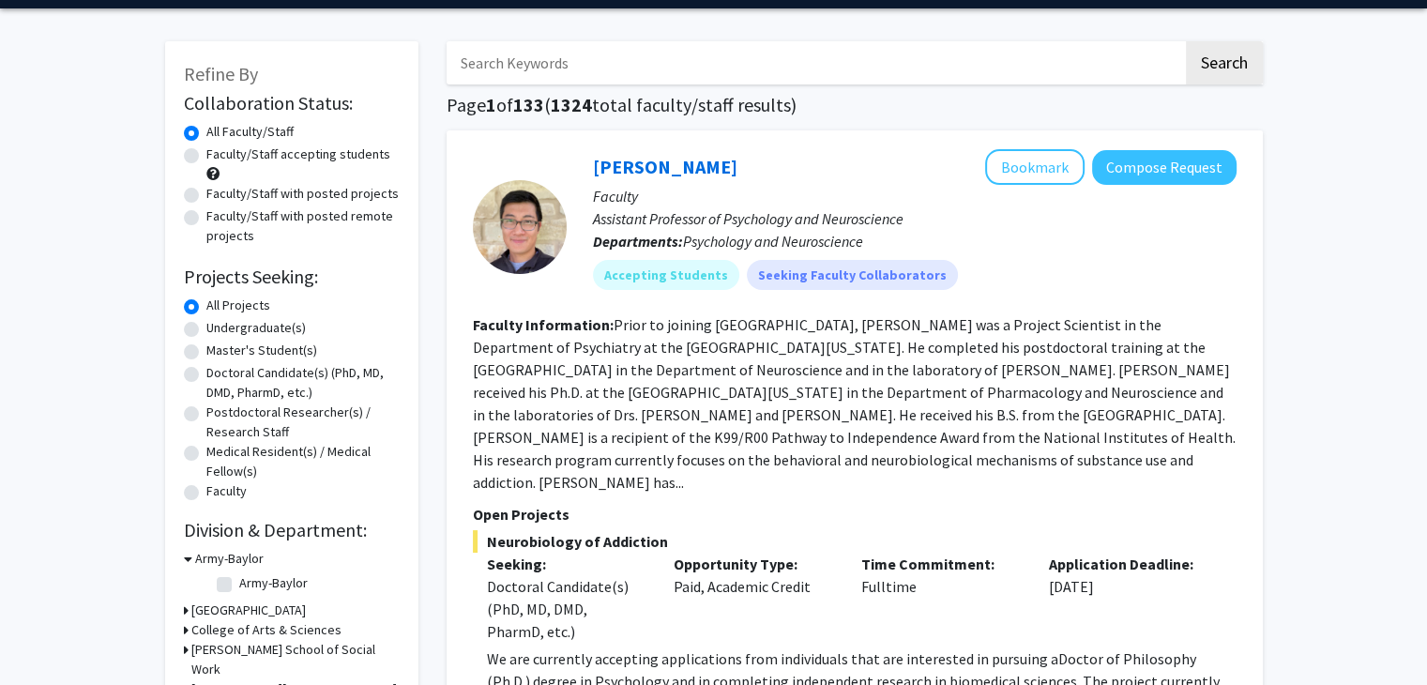
click at [296, 330] on label "Undergraduate(s)" at bounding box center [255, 328] width 99 height 20
click at [219, 330] on input "Undergraduate(s)" at bounding box center [212, 324] width 12 height 12
radio input "true"
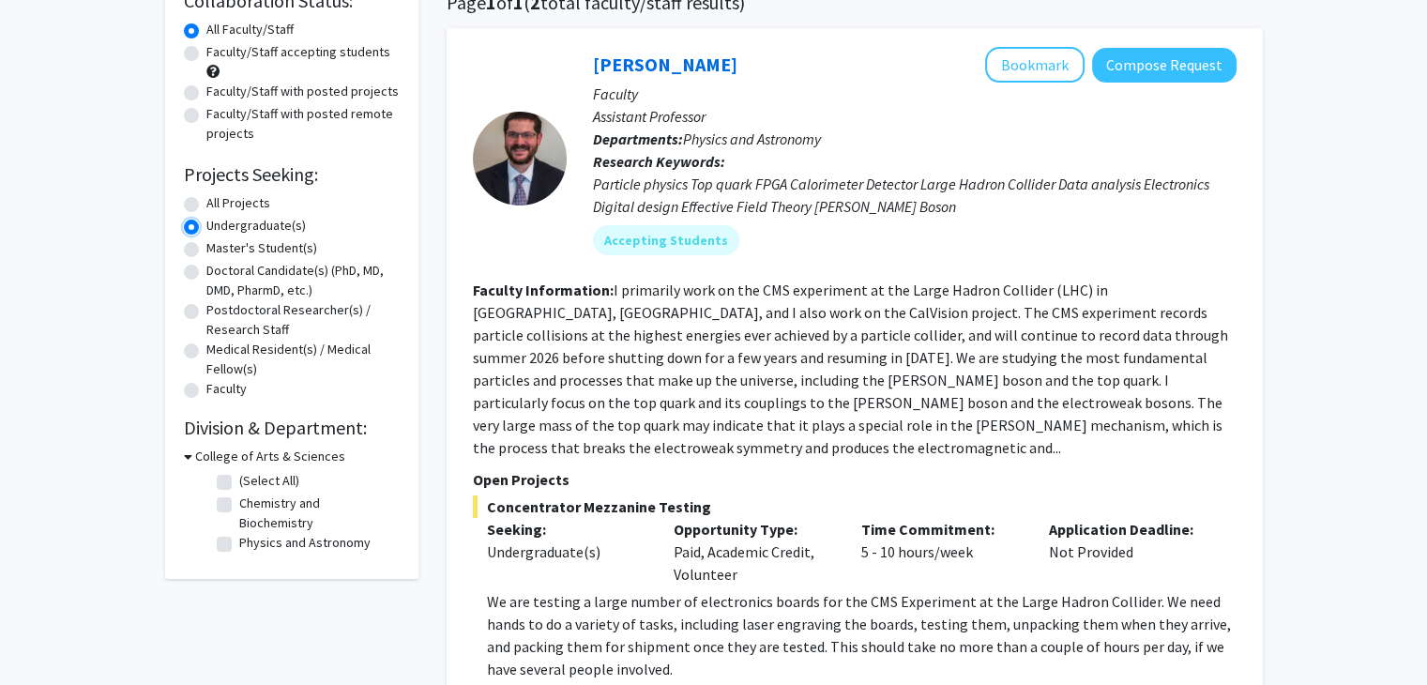
scroll to position [164, 0]
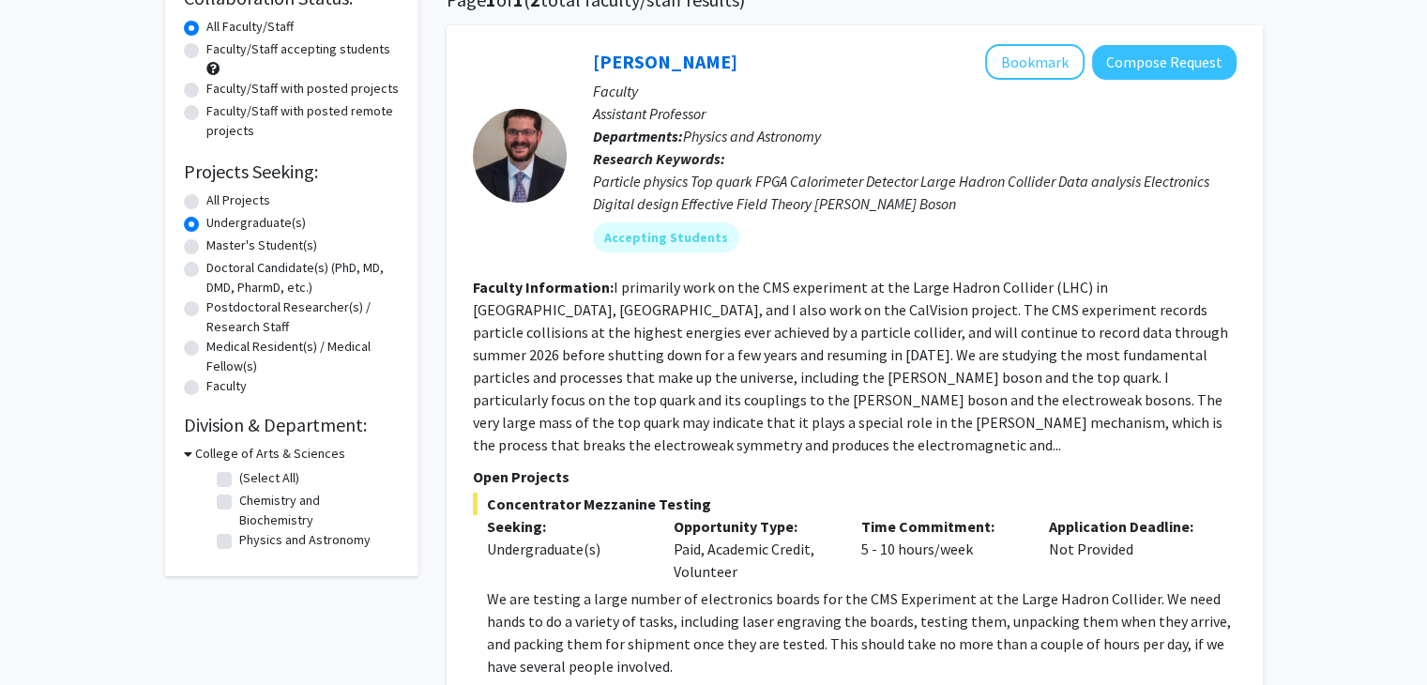
click at [289, 442] on div "Collaboration Status: Collaboration Status All Faculty/Staff Collaboration Stat…" at bounding box center [292, 270] width 216 height 574
click at [291, 448] on h3 "College of Arts & Sciences" at bounding box center [270, 454] width 150 height 20
click at [293, 449] on h3 "College of Arts & Sciences" at bounding box center [266, 454] width 150 height 20
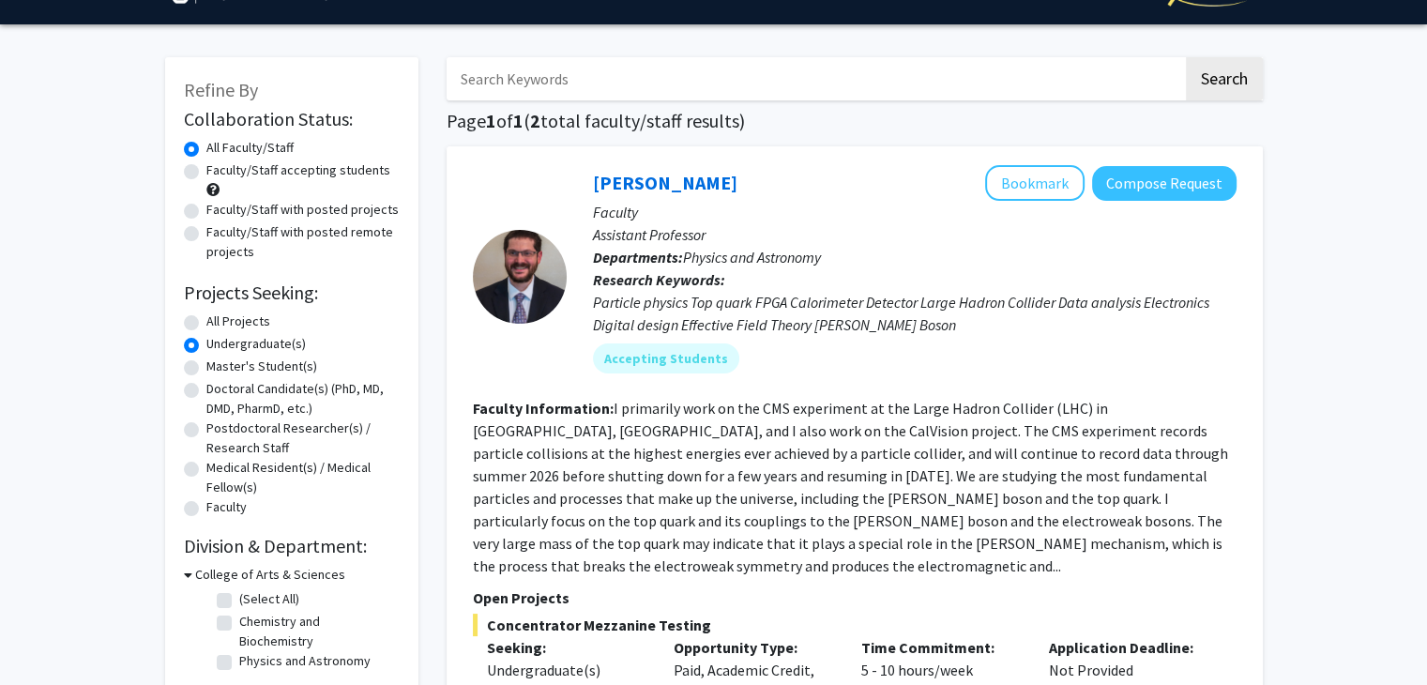
scroll to position [0, 0]
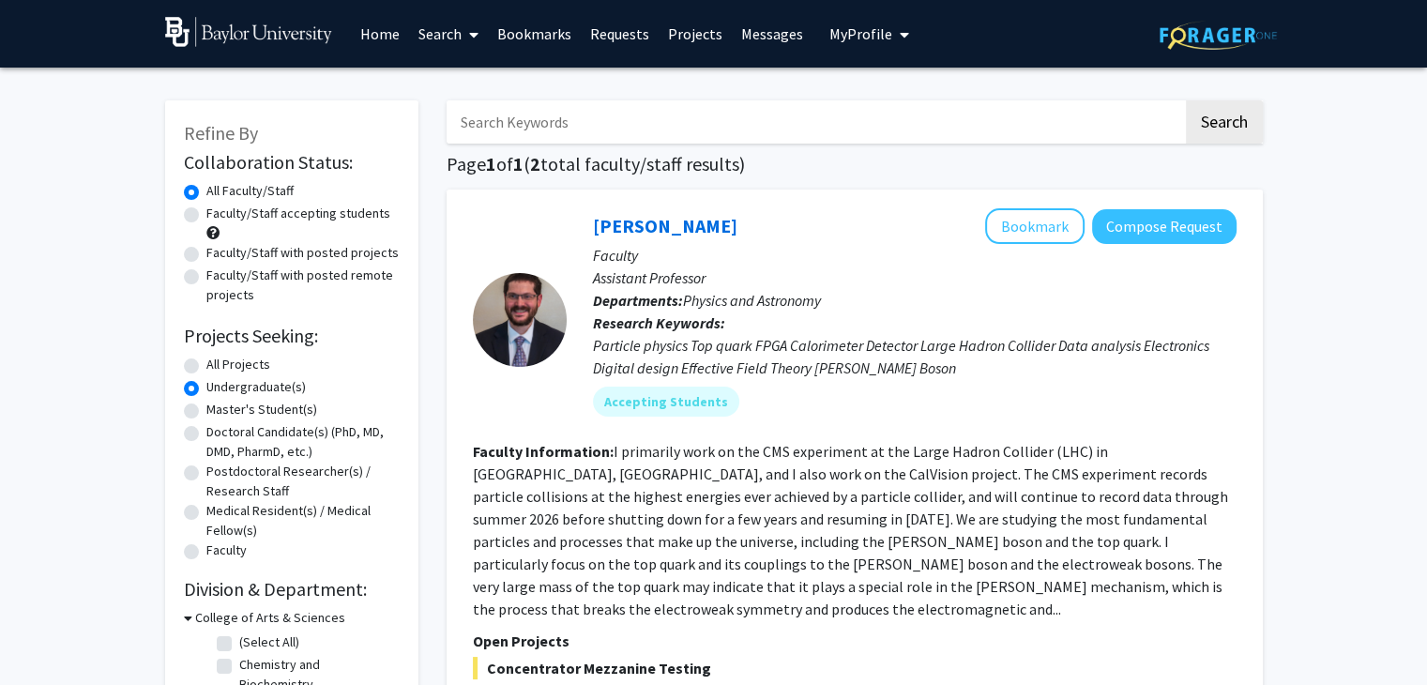
click at [266, 213] on label "Faculty/Staff accepting students" at bounding box center [298, 214] width 184 height 20
click at [219, 213] on input "Faculty/Staff accepting students" at bounding box center [212, 210] width 12 height 12
radio input "true"
